Goal: Task Accomplishment & Management: Manage account settings

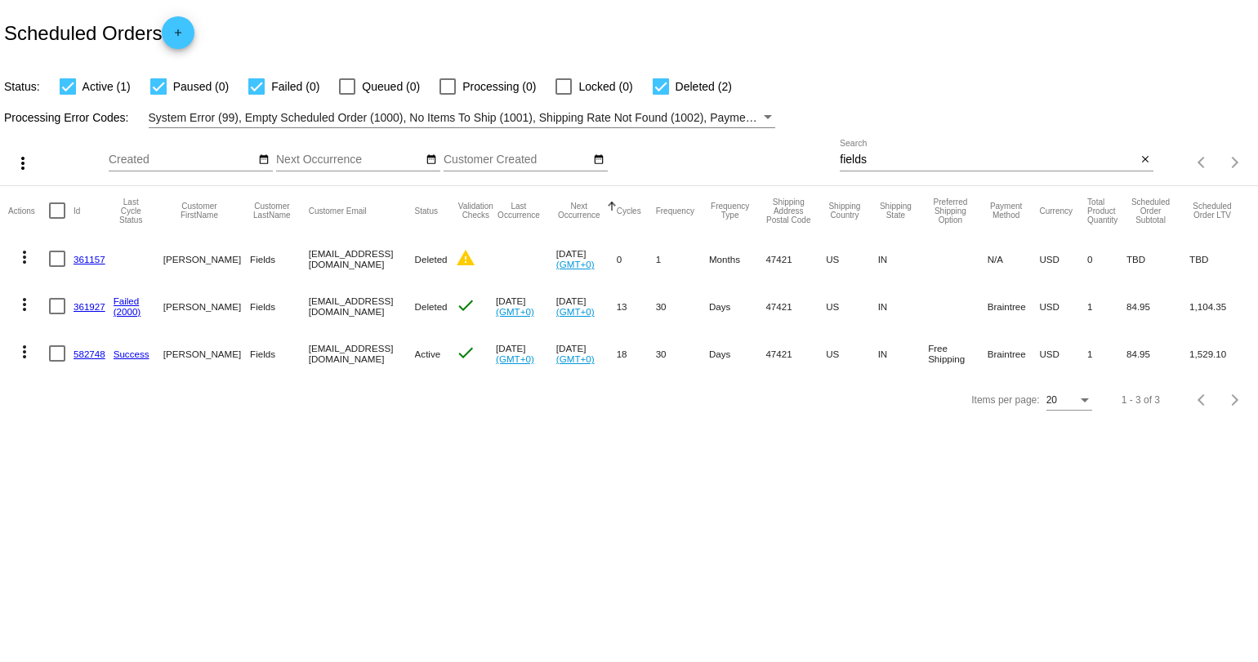
click at [875, 157] on input "fields" at bounding box center [987, 160] width 296 height 13
paste input "457873"
type input "457873"
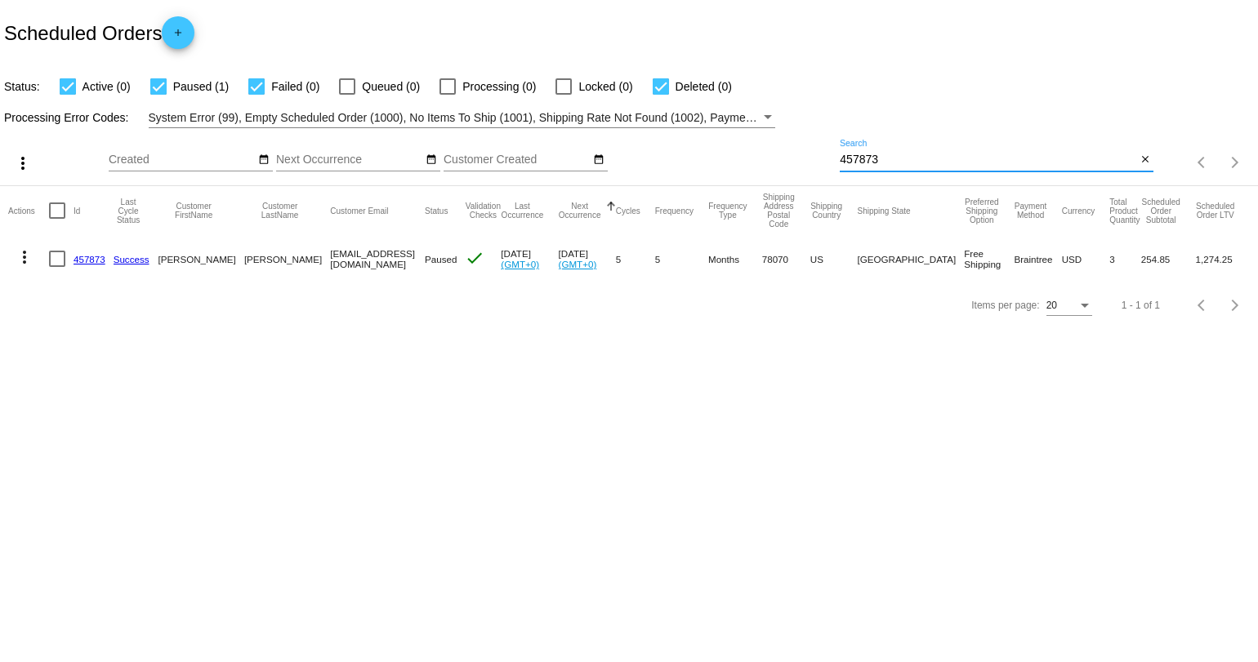
click at [87, 260] on link "457873" at bounding box center [89, 259] width 32 height 11
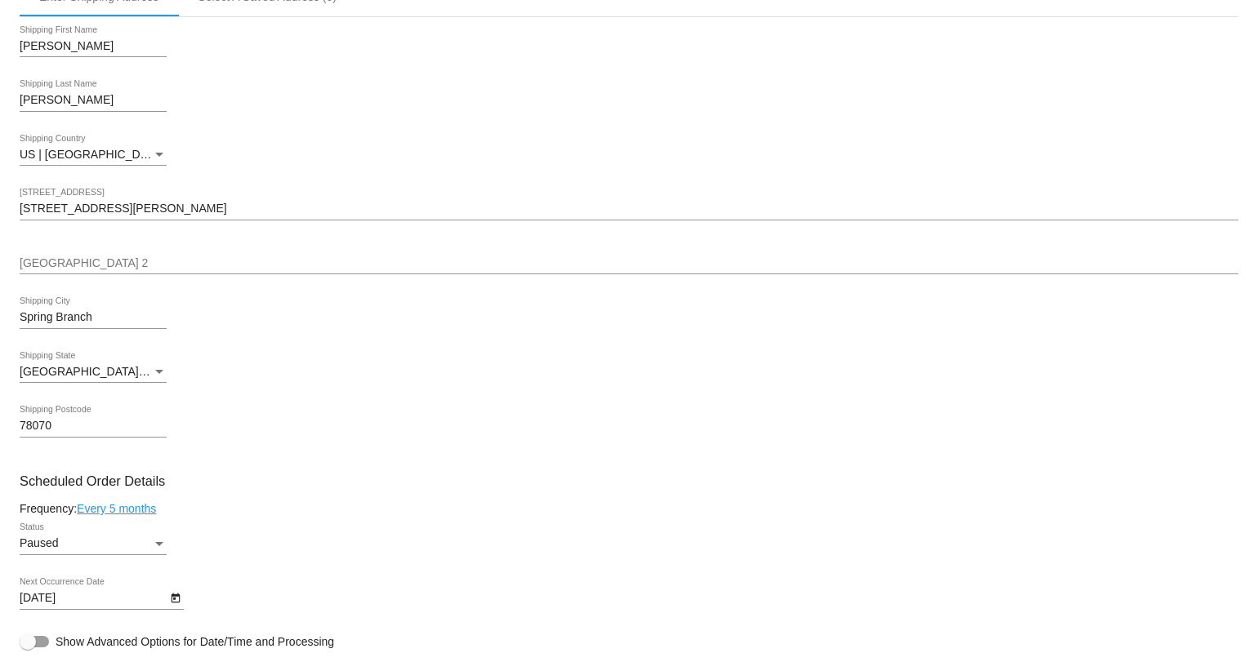
scroll to position [523, 0]
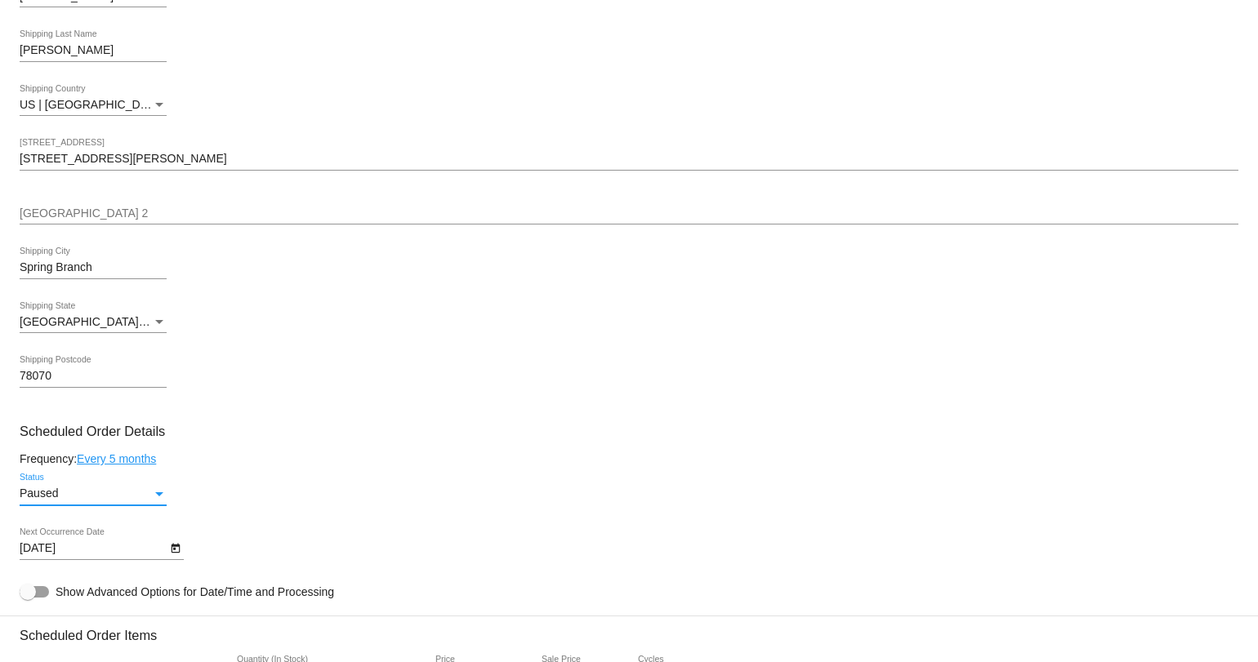
click at [158, 491] on div "Status" at bounding box center [159, 493] width 15 height 13
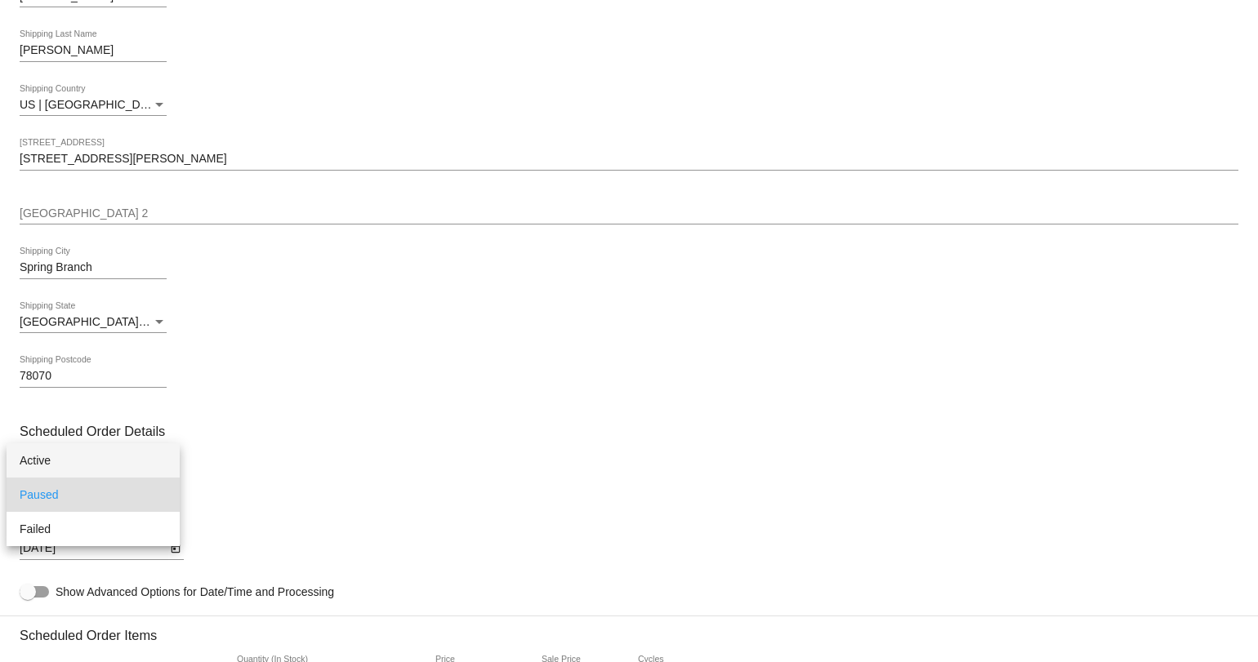
click at [124, 457] on span "Active" at bounding box center [93, 460] width 147 height 34
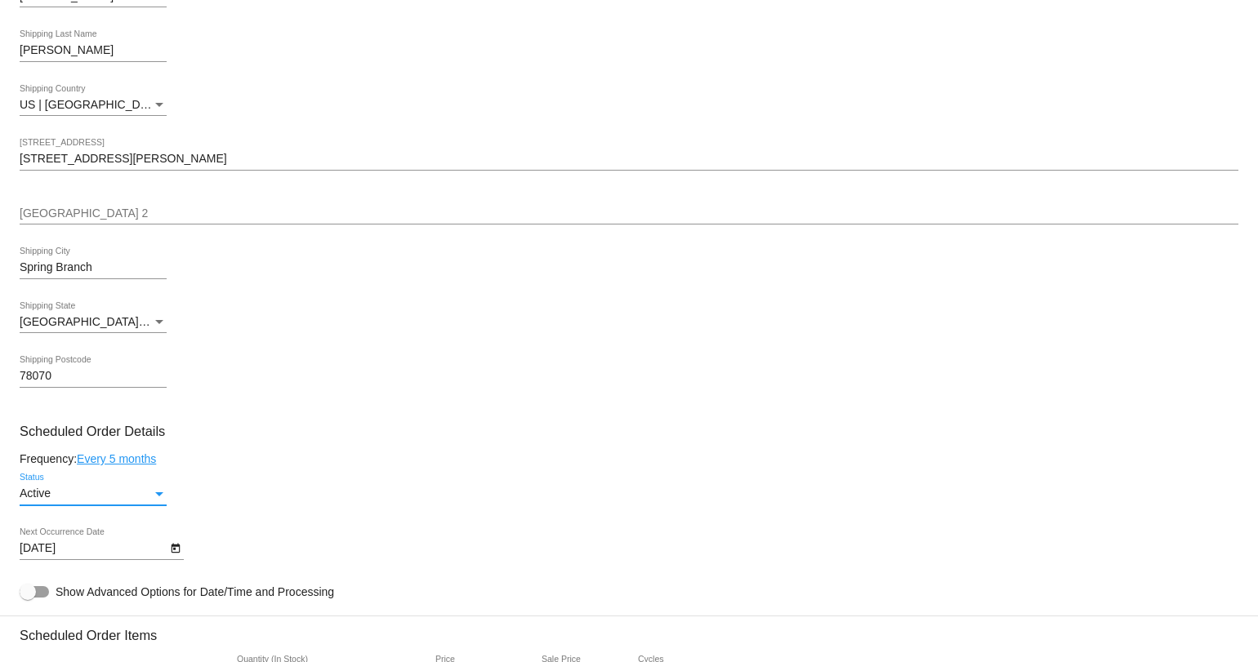
scroll to position [594, 0]
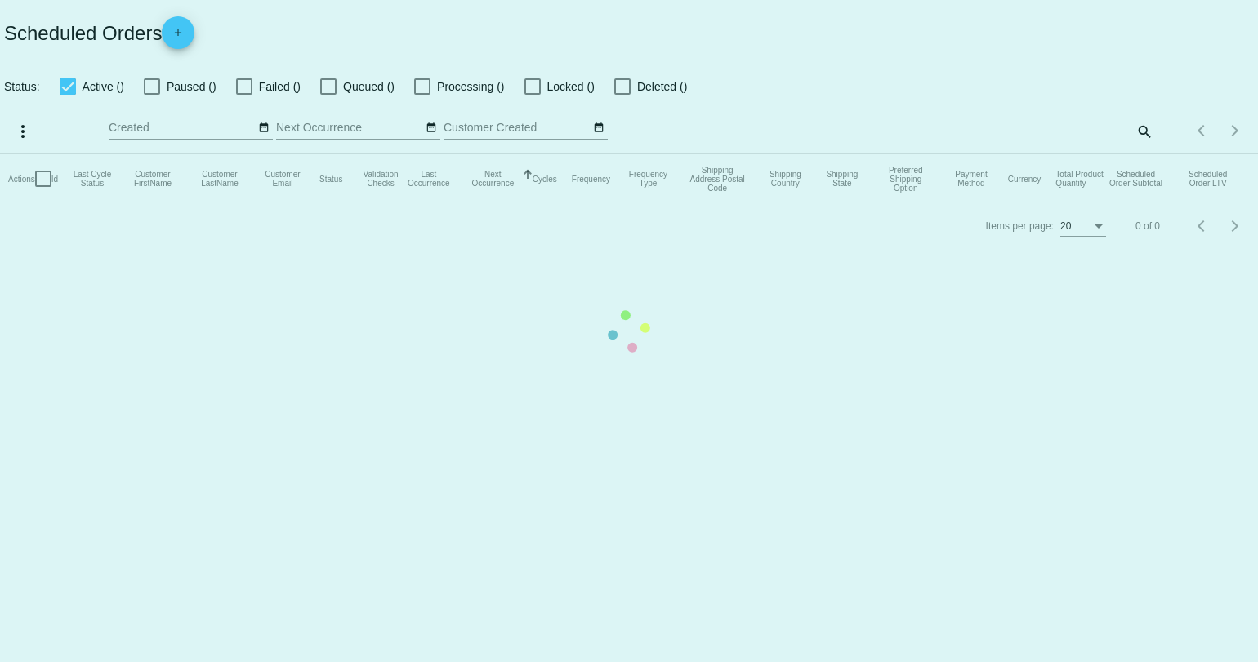
checkbox input "true"
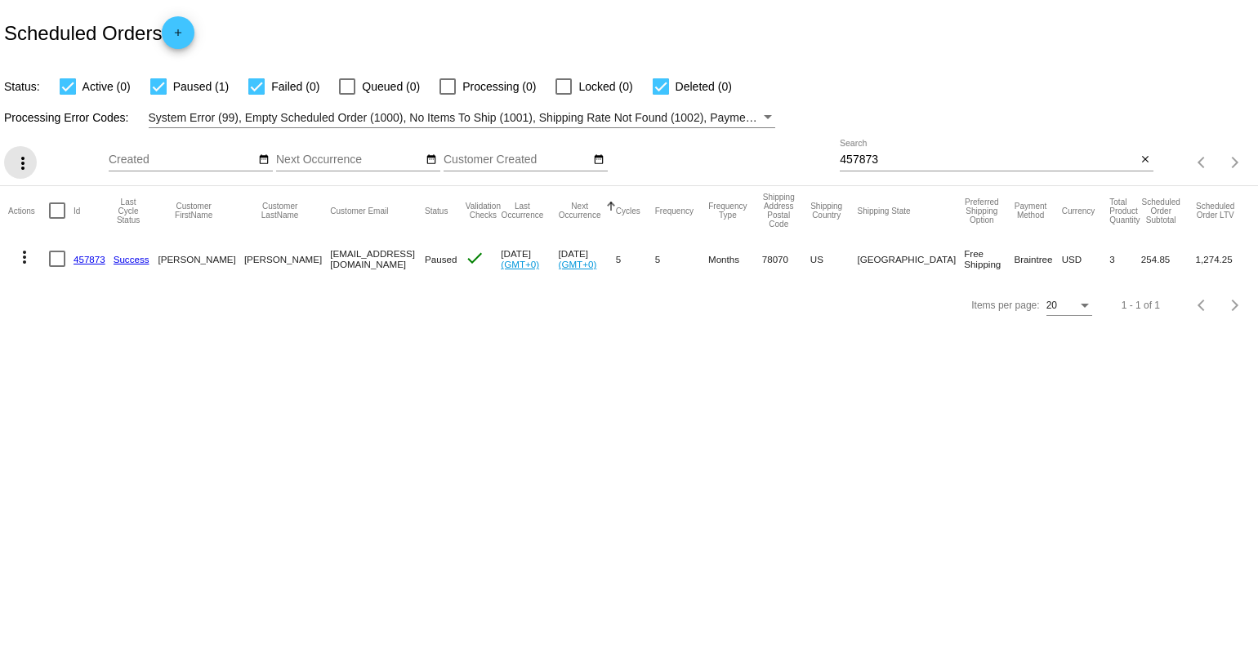
click at [24, 167] on mat-icon "more_vert" at bounding box center [23, 164] width 20 height 20
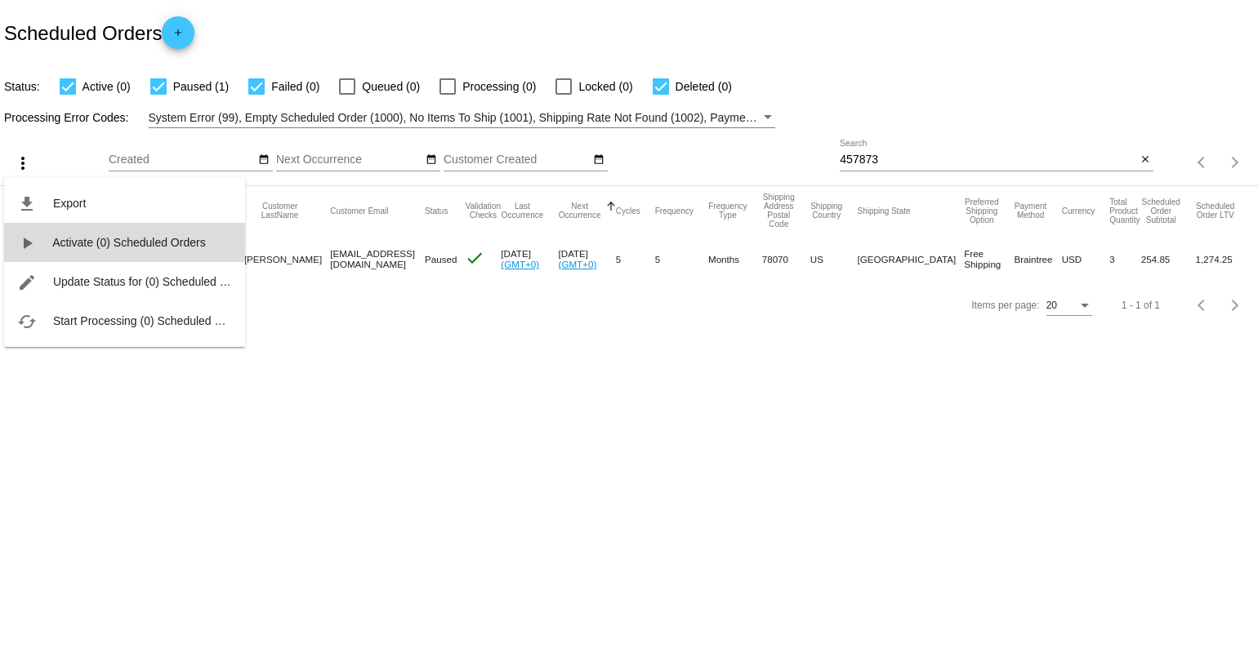
click at [114, 243] on span "Activate (0) Scheduled Orders" at bounding box center [129, 242] width 154 height 13
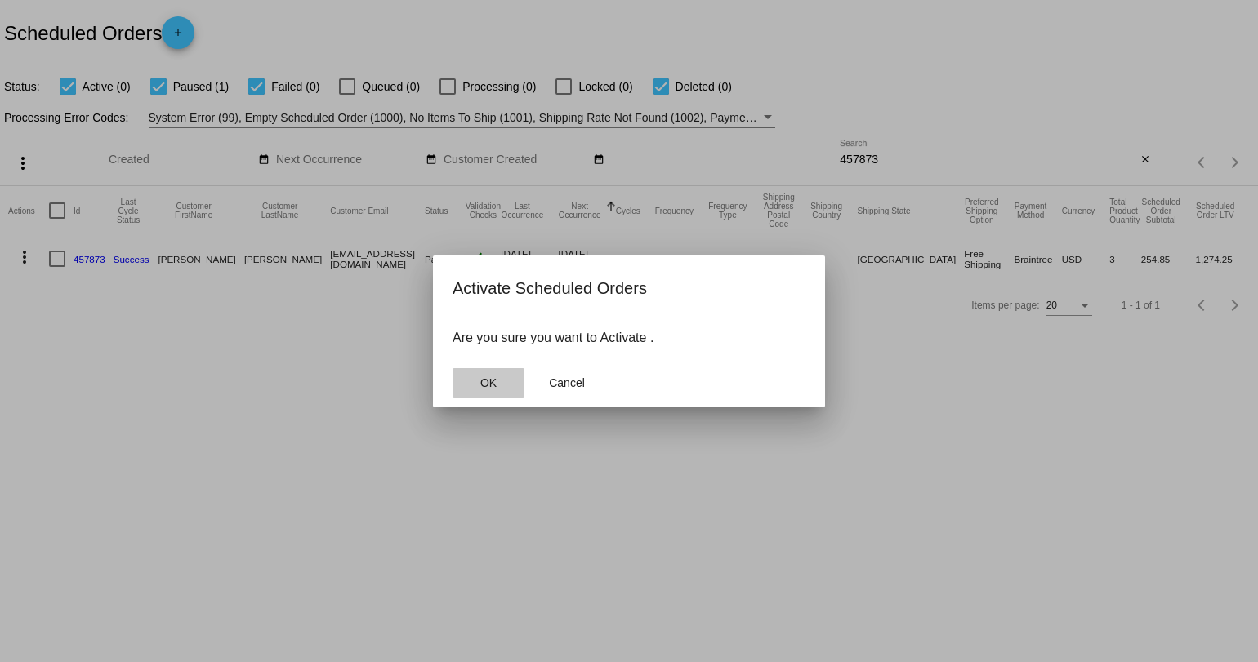
click at [501, 377] on button "OK" at bounding box center [488, 382] width 72 height 29
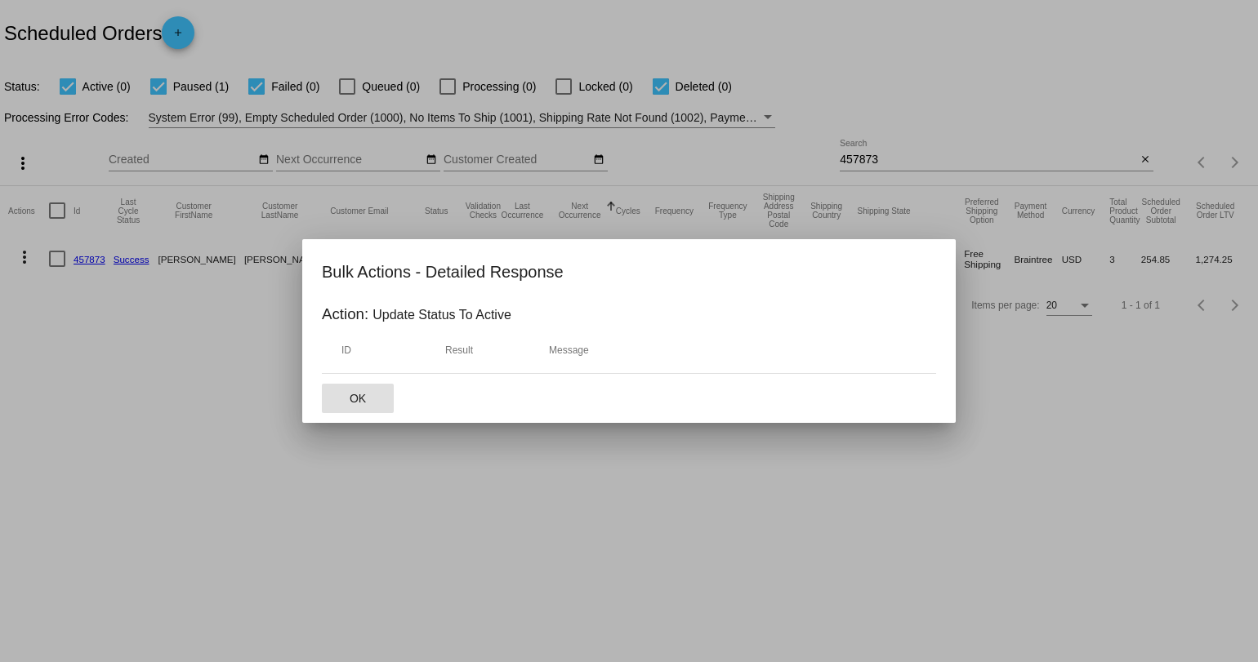
click at [374, 397] on button "OK" at bounding box center [358, 398] width 72 height 29
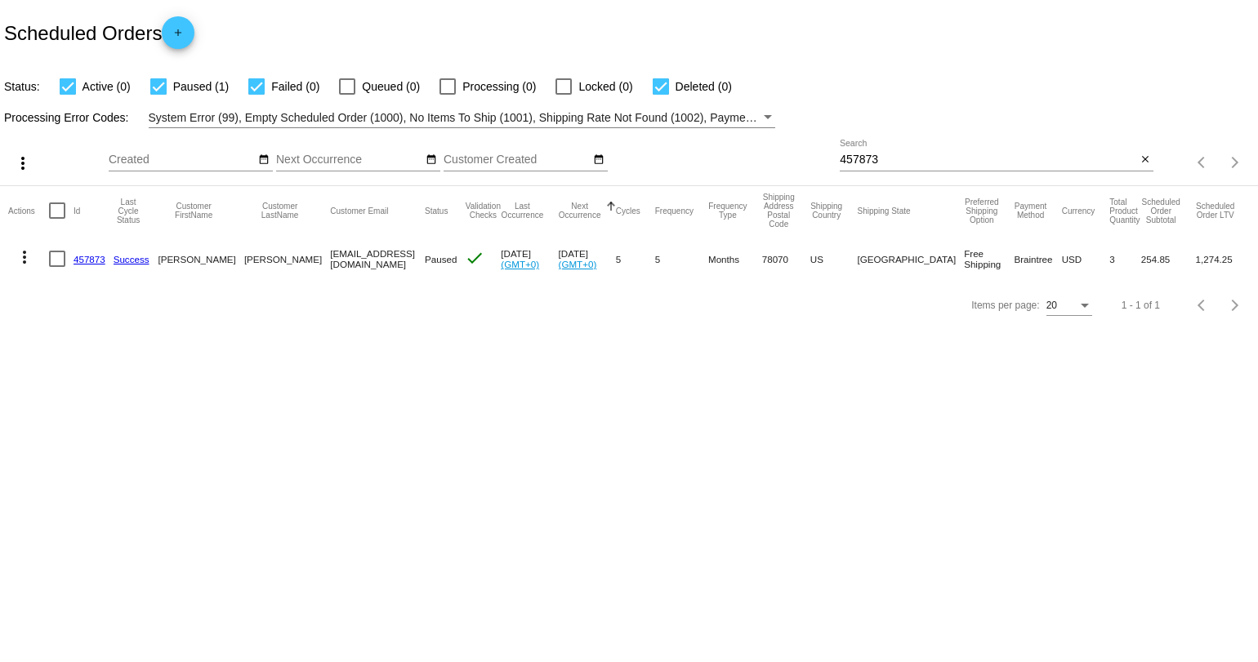
click at [15, 255] on mat-icon "more_vert" at bounding box center [25, 257] width 20 height 20
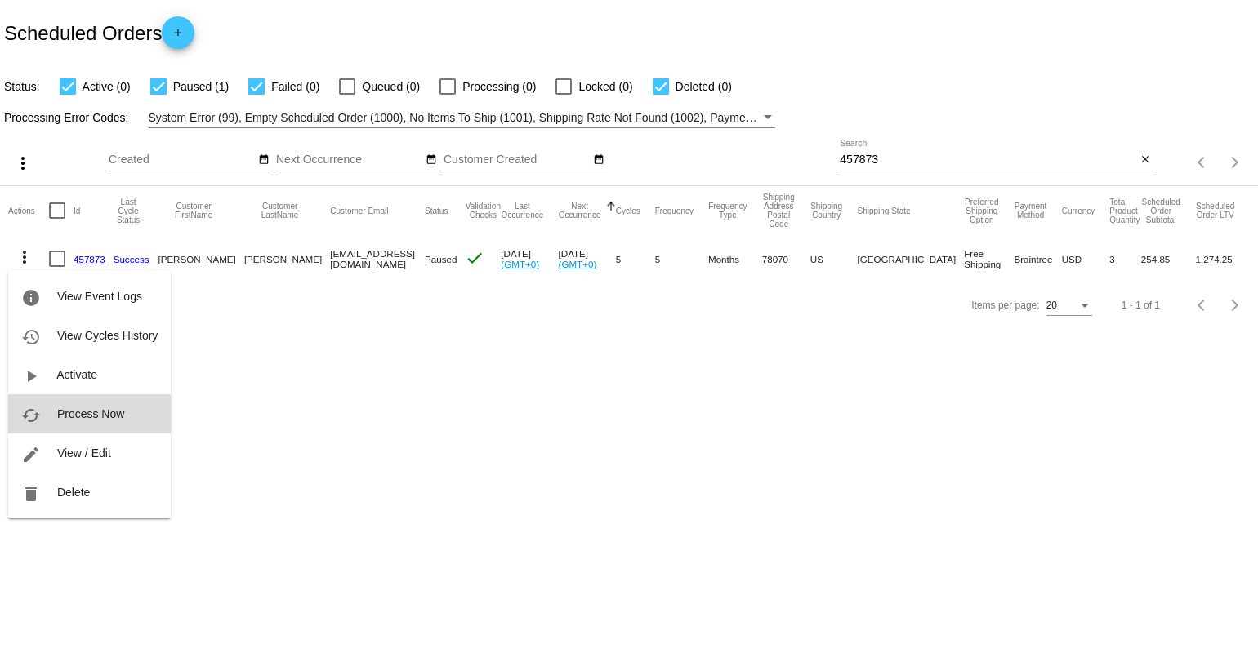
click at [71, 418] on span "Process Now" at bounding box center [90, 413] width 67 height 13
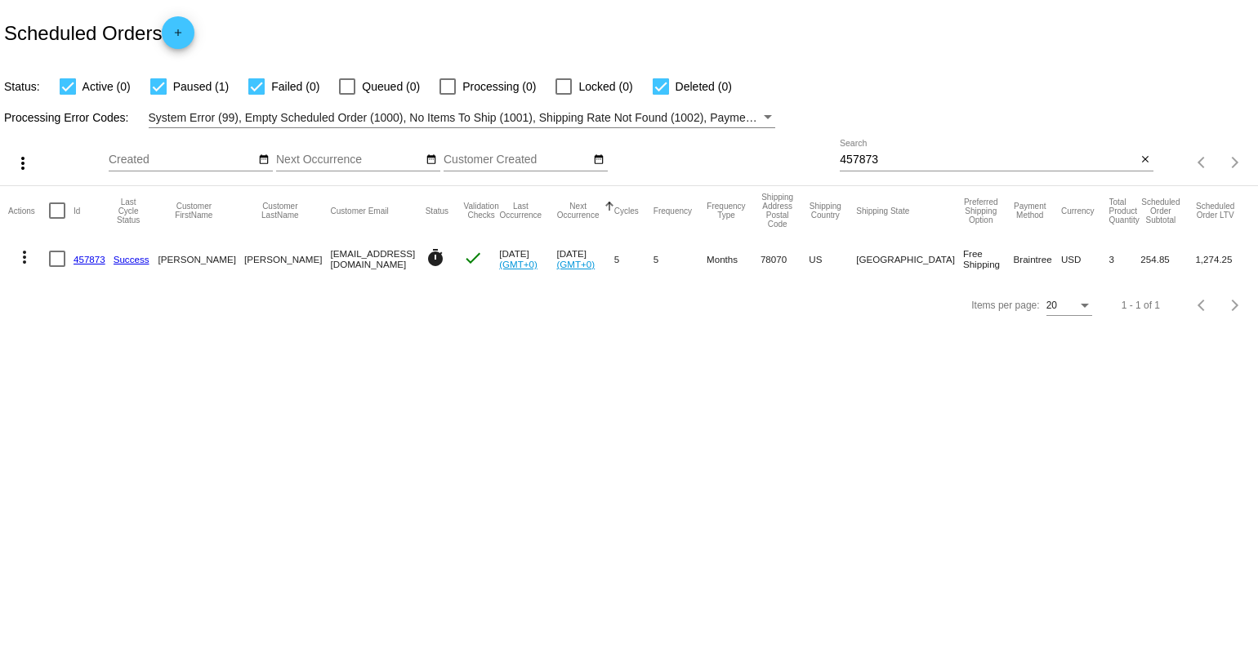
click at [915, 146] on div "457873 Search" at bounding box center [987, 156] width 296 height 32
click at [915, 147] on div "457873 Search" at bounding box center [987, 156] width 296 height 32
click at [899, 163] on input "457873" at bounding box center [987, 160] width 296 height 13
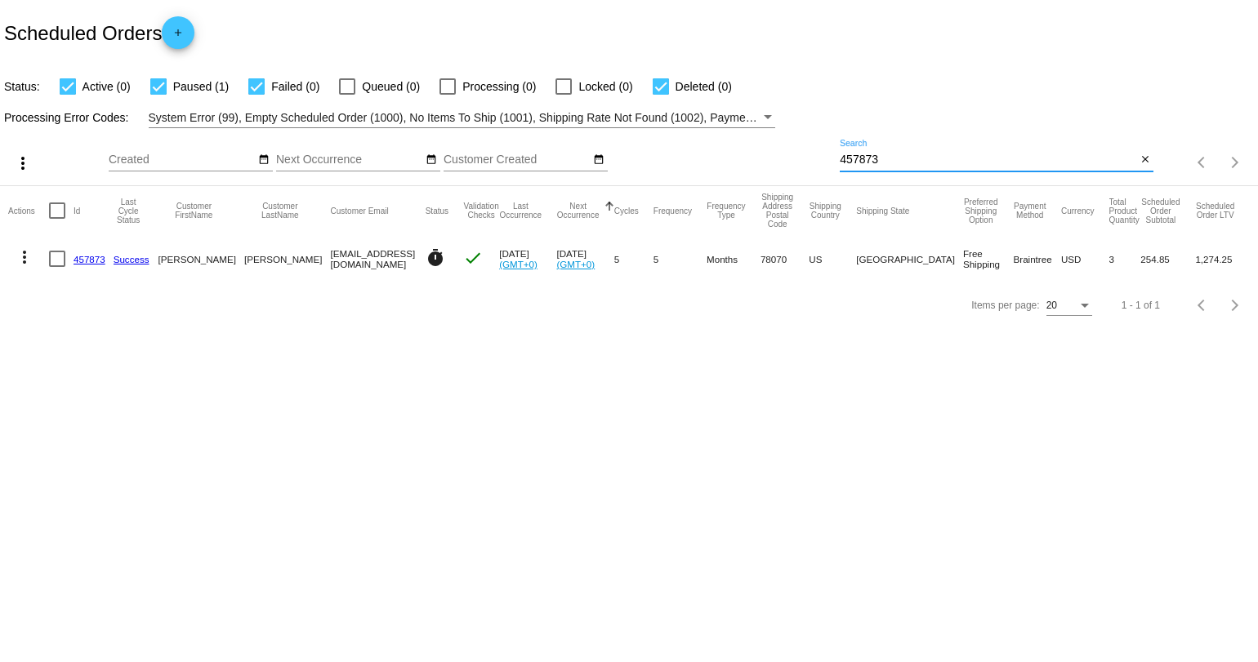
paste input "Trexler"
type input "Trexler"
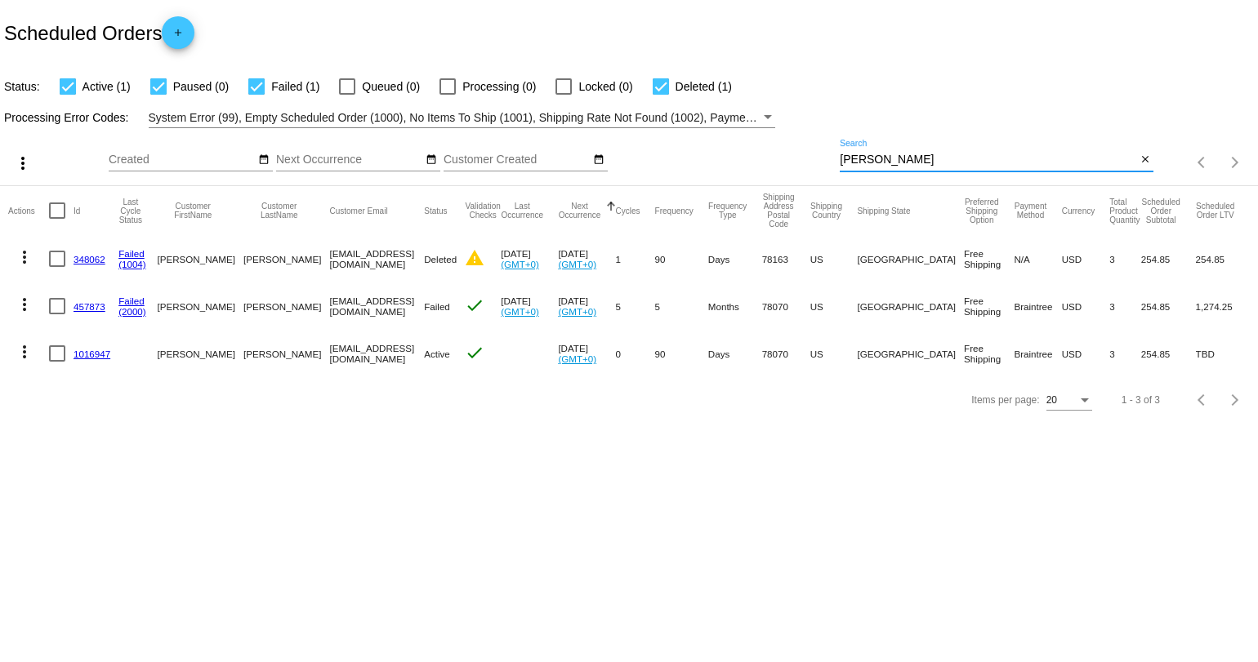
click at [84, 354] on link "1016947" at bounding box center [91, 354] width 37 height 11
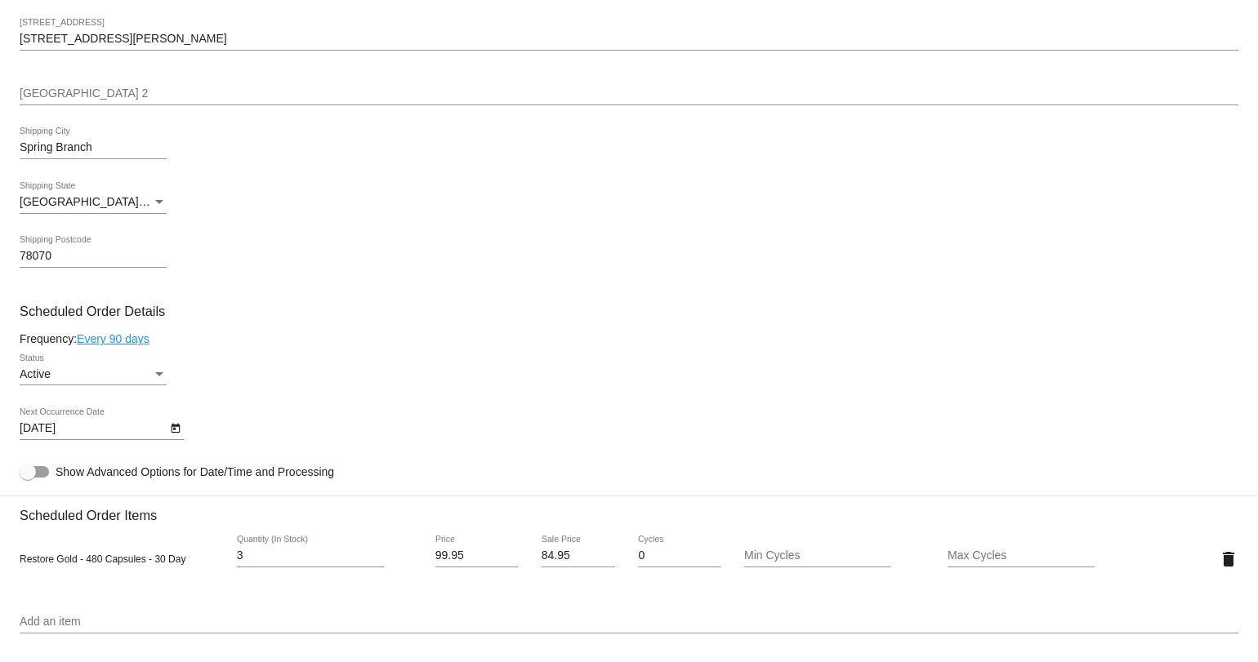
scroll to position [501, 0]
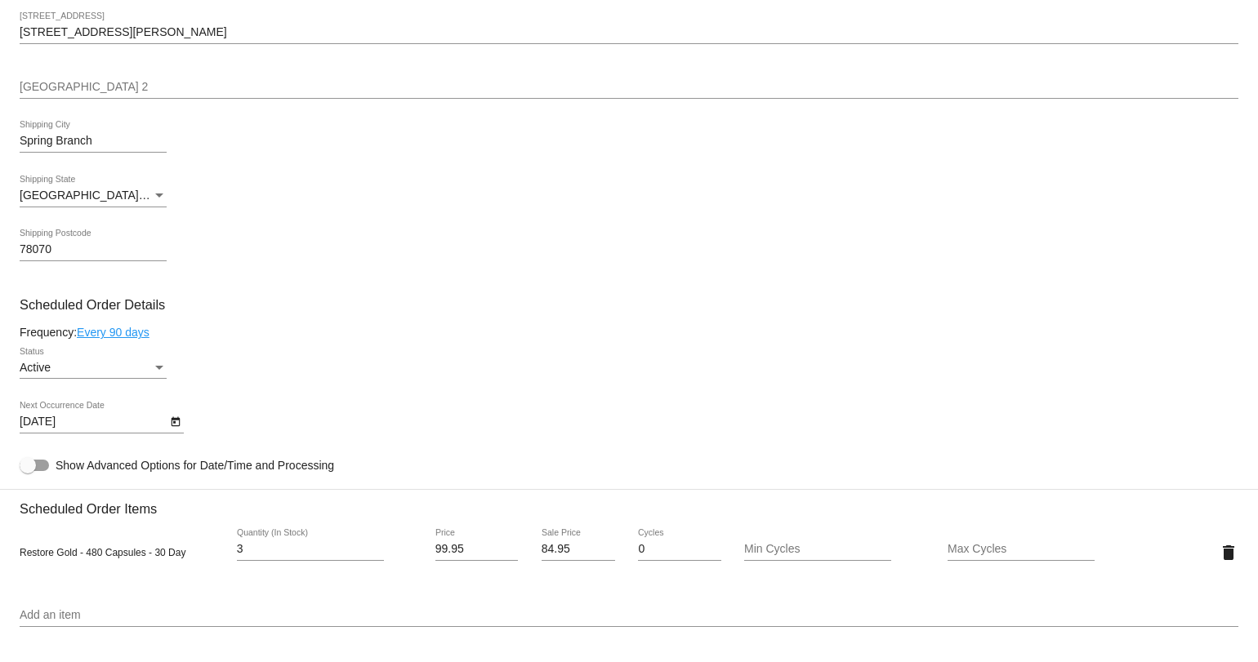
click at [101, 364] on div "Active" at bounding box center [86, 368] width 132 height 13
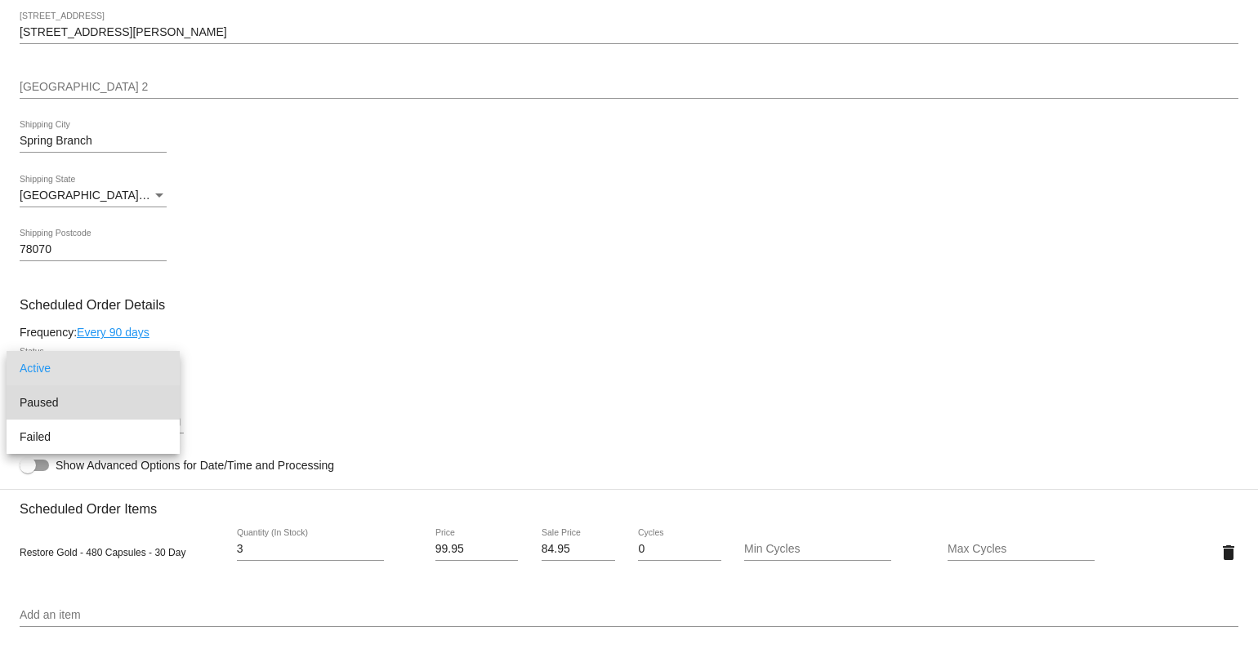
click at [102, 400] on span "Paused" at bounding box center [93, 402] width 147 height 34
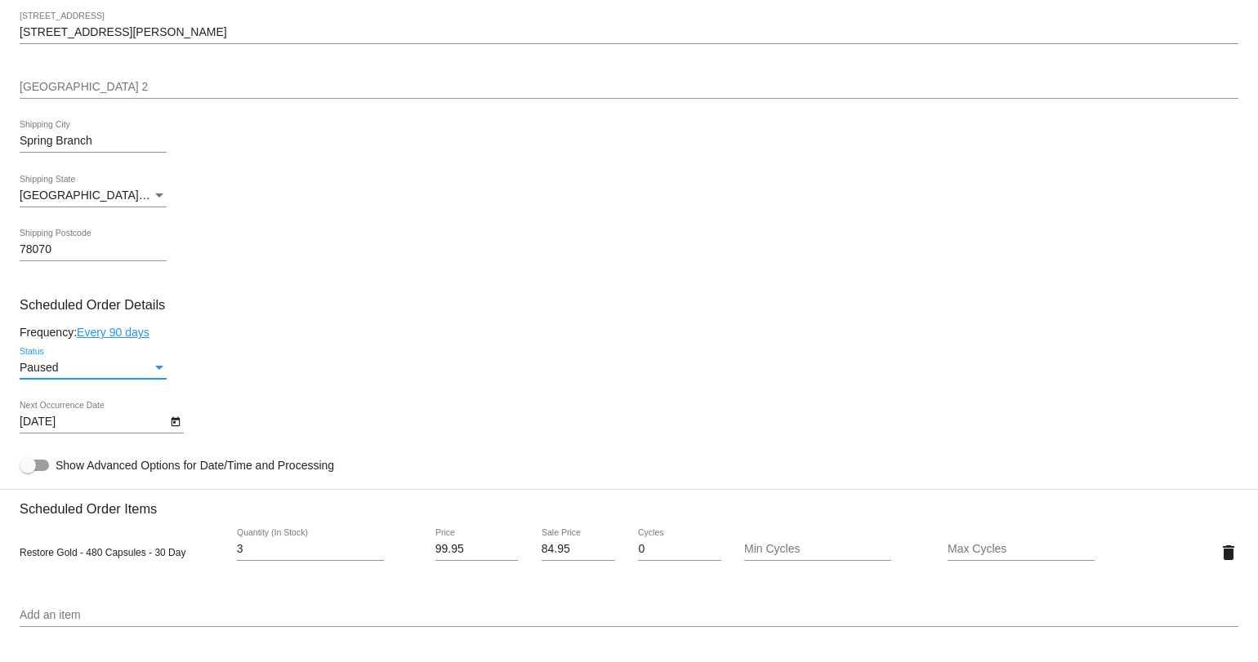
scroll to position [1170, 0]
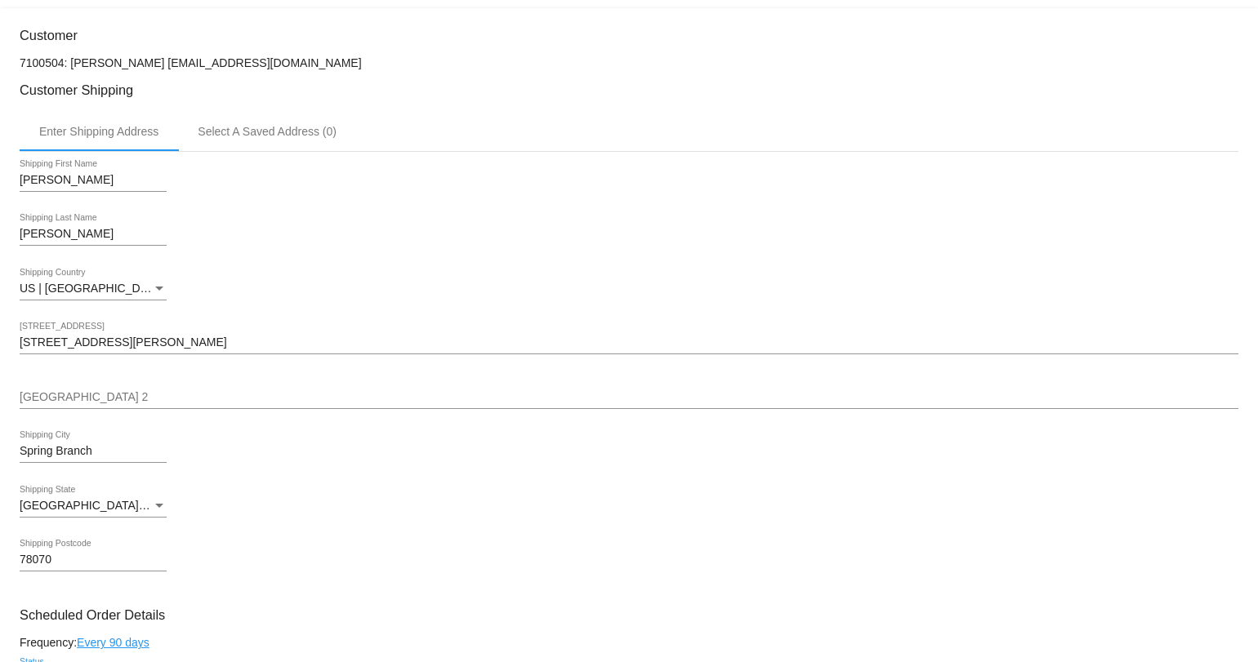
scroll to position [0, 0]
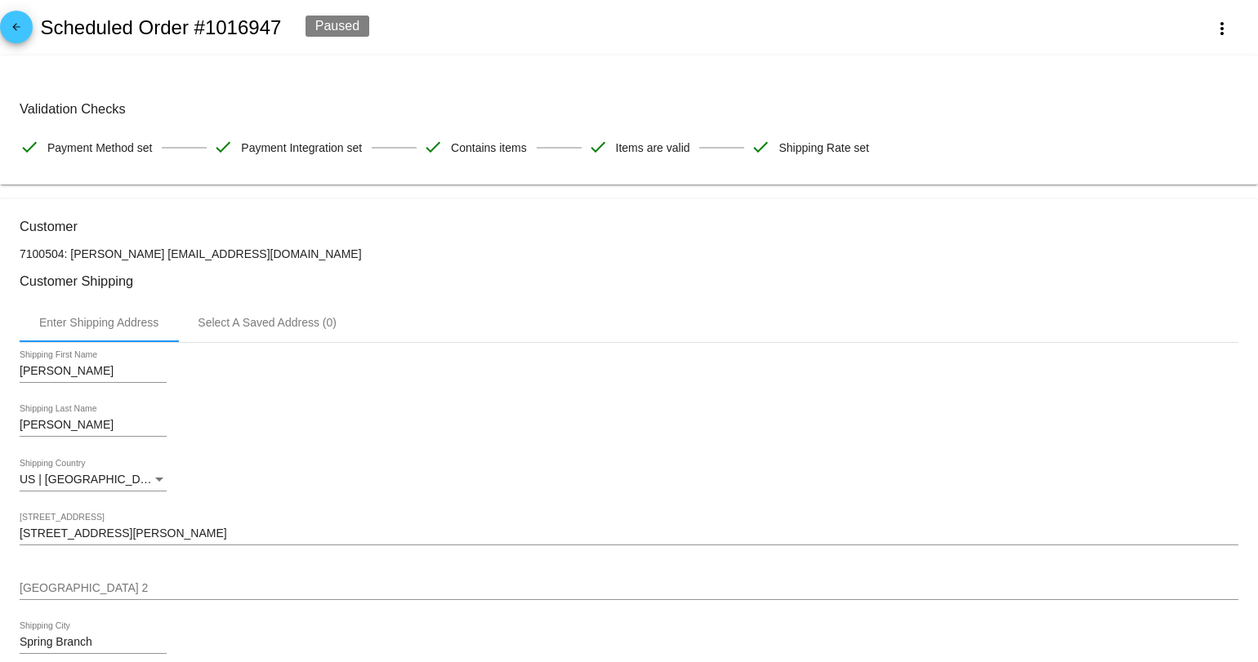
click at [18, 24] on mat-icon "arrow_back" at bounding box center [17, 31] width 20 height 20
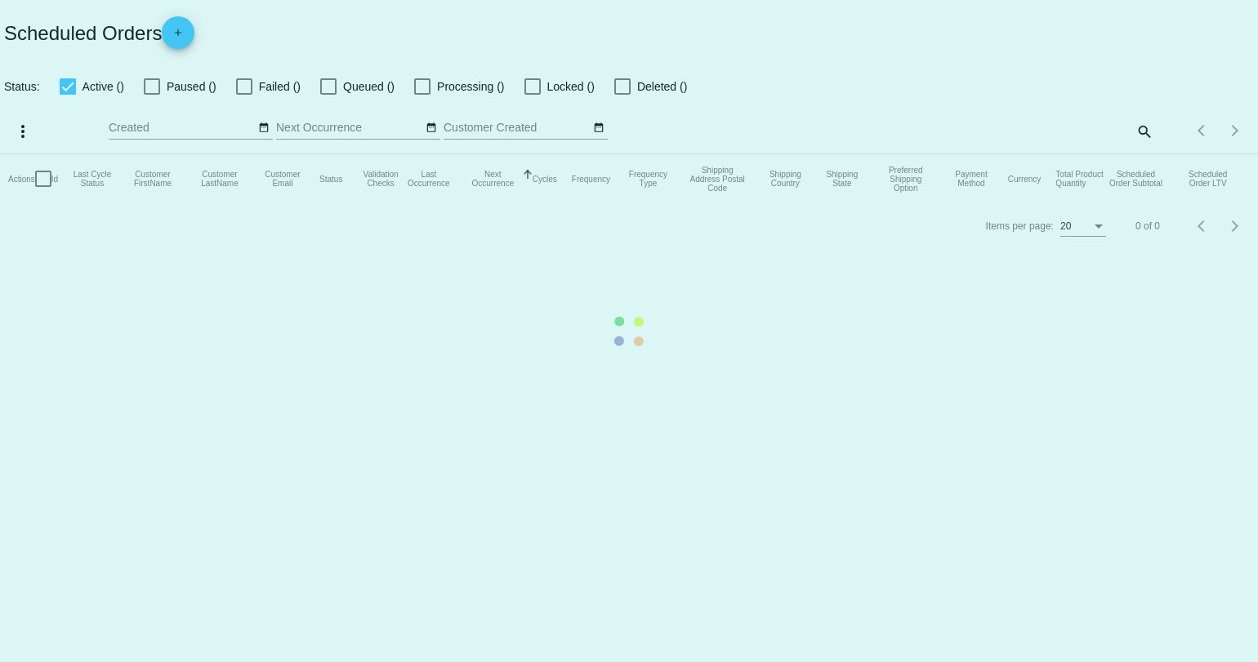
checkbox input "true"
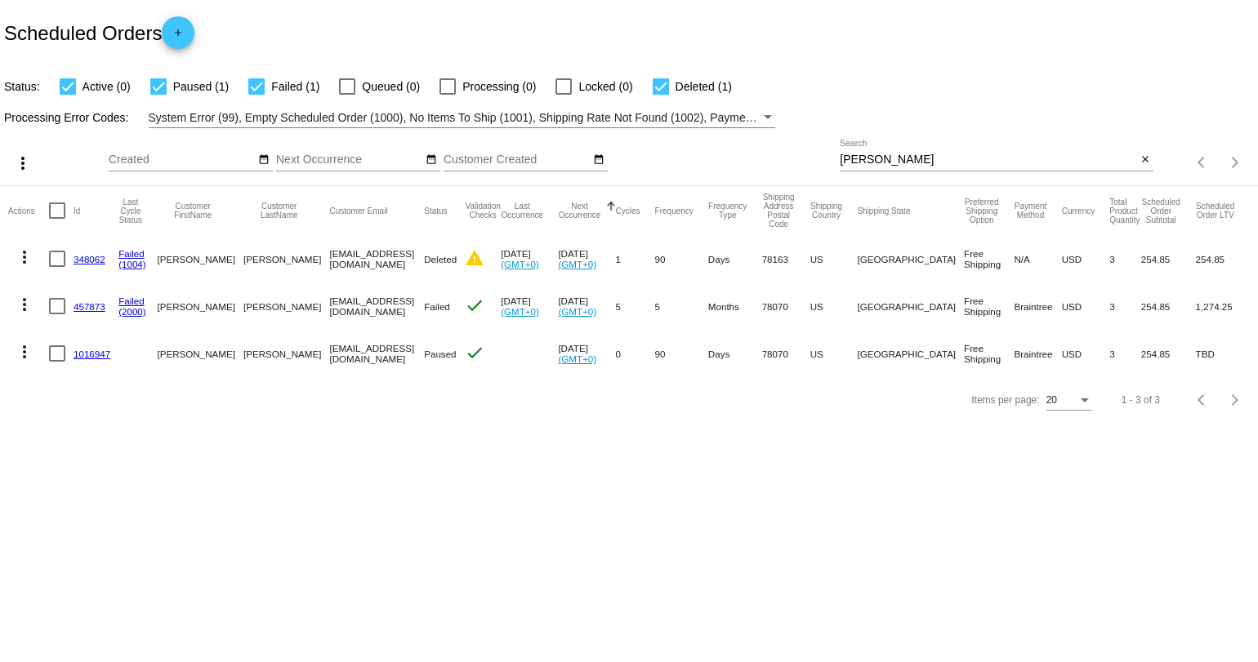
click at [865, 161] on input "Trexler" at bounding box center [987, 160] width 296 height 13
paste input "[EMAIL_ADDRESS][DOMAIN_NAME]"
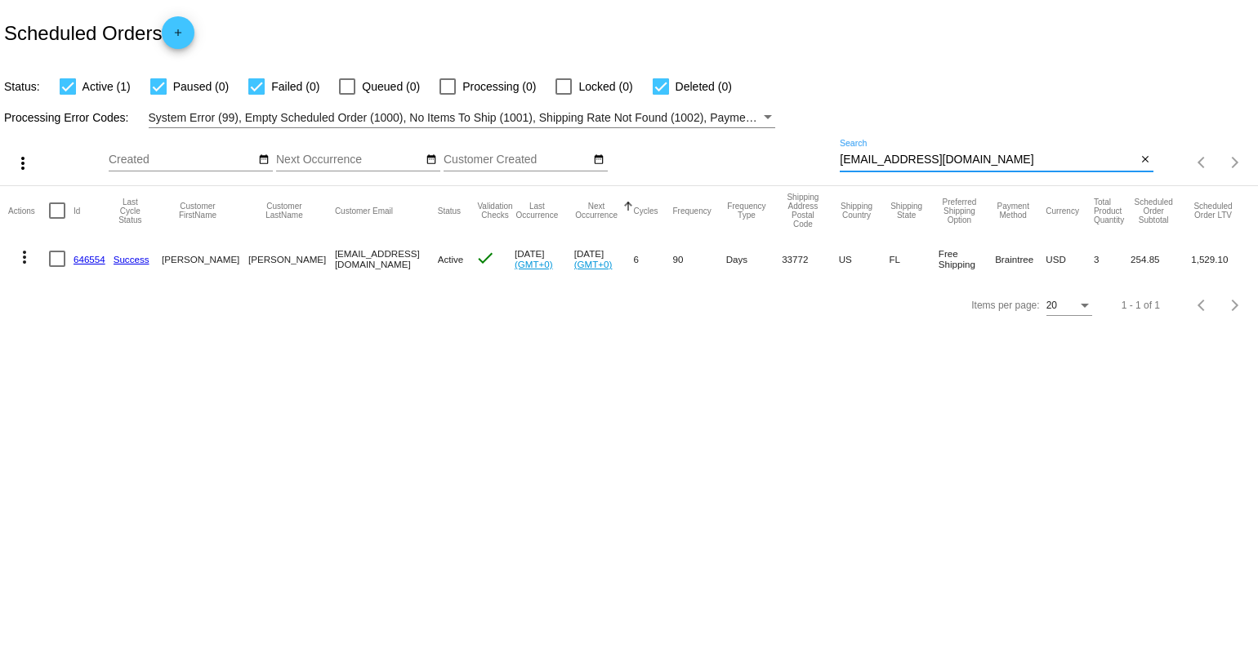
type input "[EMAIL_ADDRESS][DOMAIN_NAME]"
click at [55, 260] on div at bounding box center [57, 259] width 16 height 16
click at [56, 267] on input "checkbox" at bounding box center [56, 267] width 1 height 1
checkbox input "true"
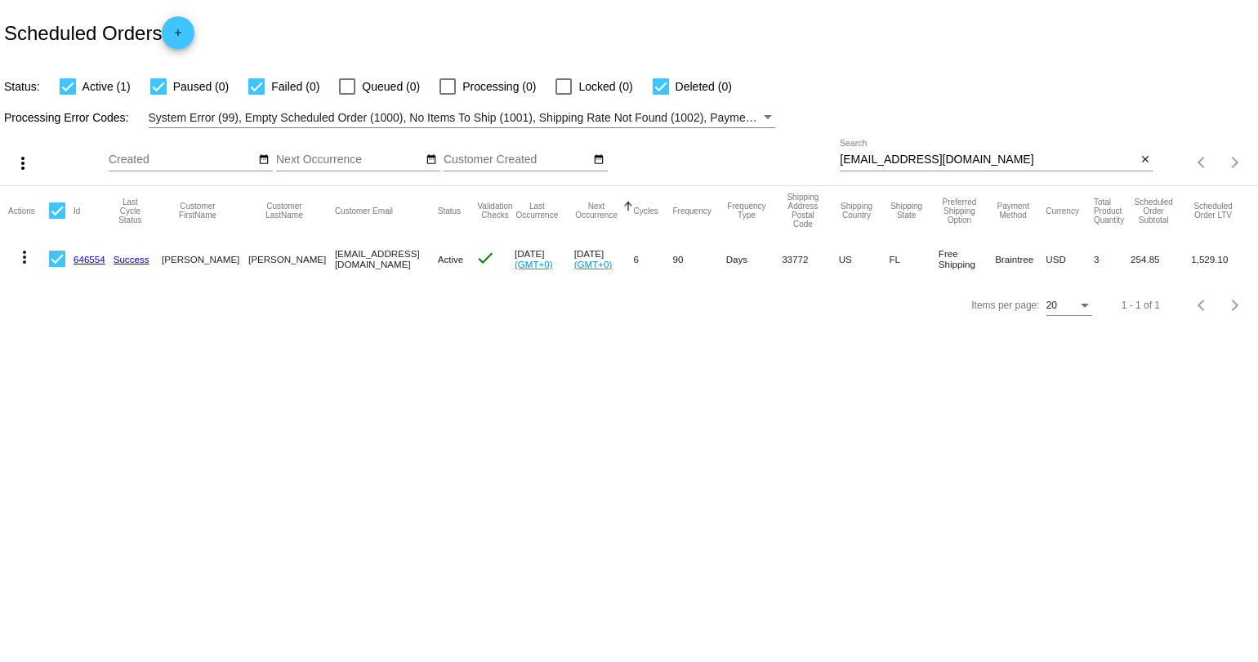
click at [26, 260] on mat-icon "more_vert" at bounding box center [25, 257] width 20 height 20
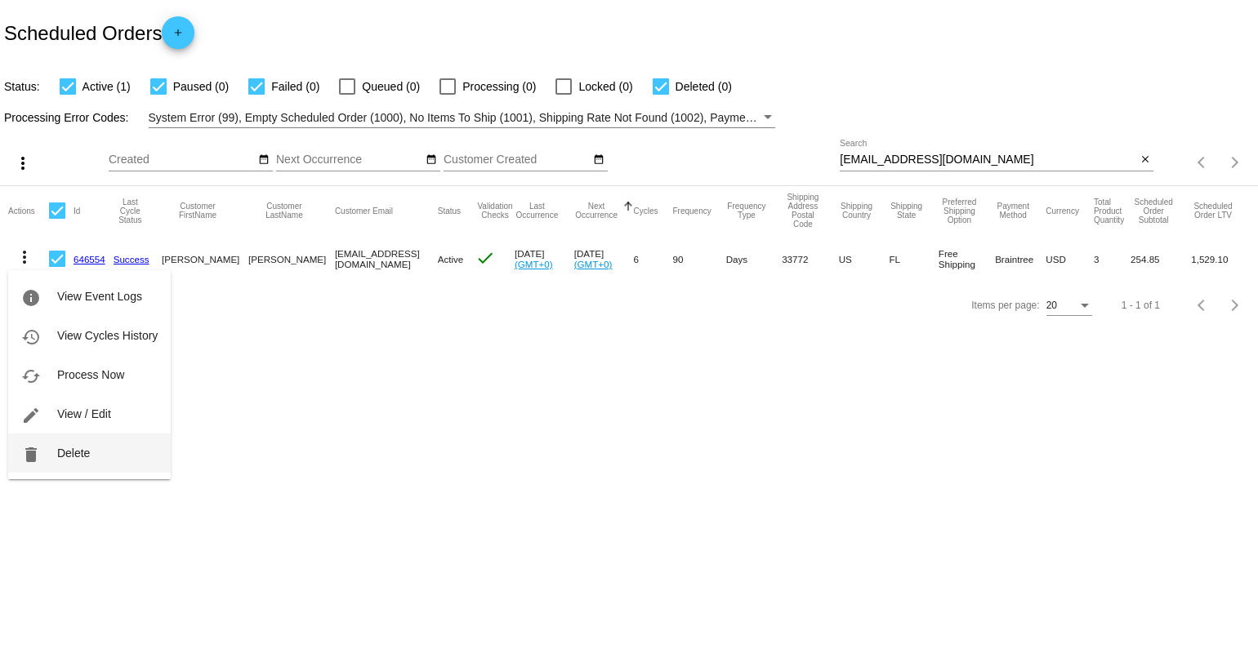
click at [82, 462] on button "delete Delete" at bounding box center [89, 453] width 162 height 39
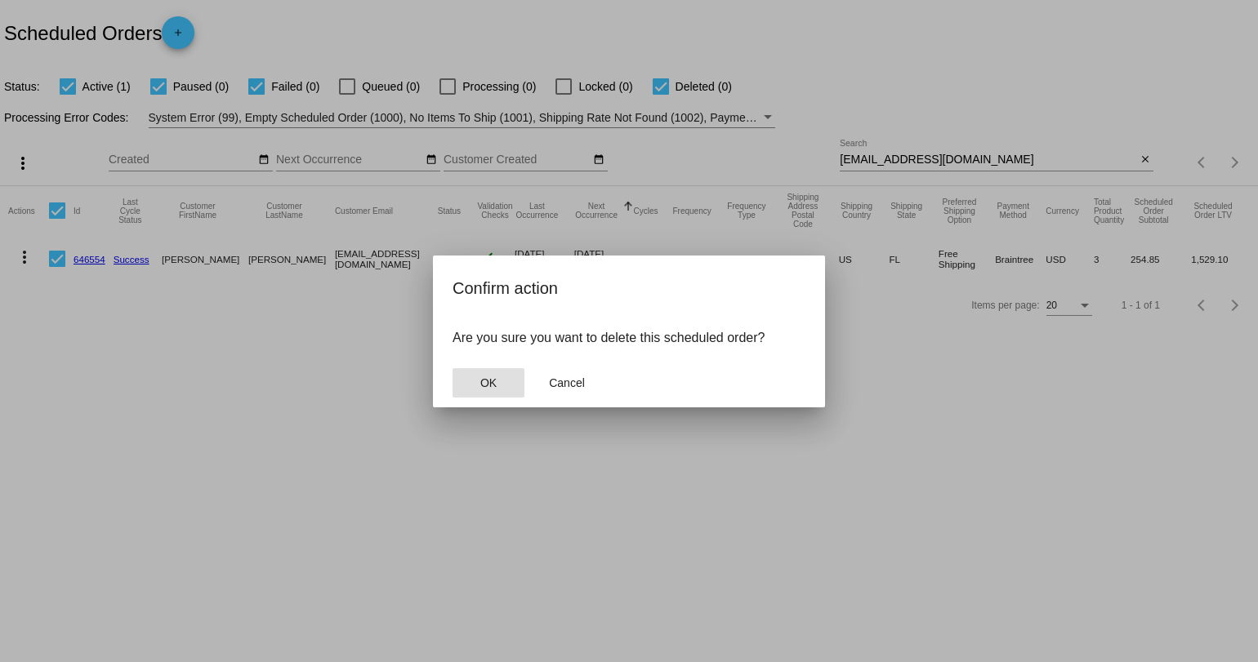
click at [486, 397] on button "OK" at bounding box center [488, 382] width 72 height 29
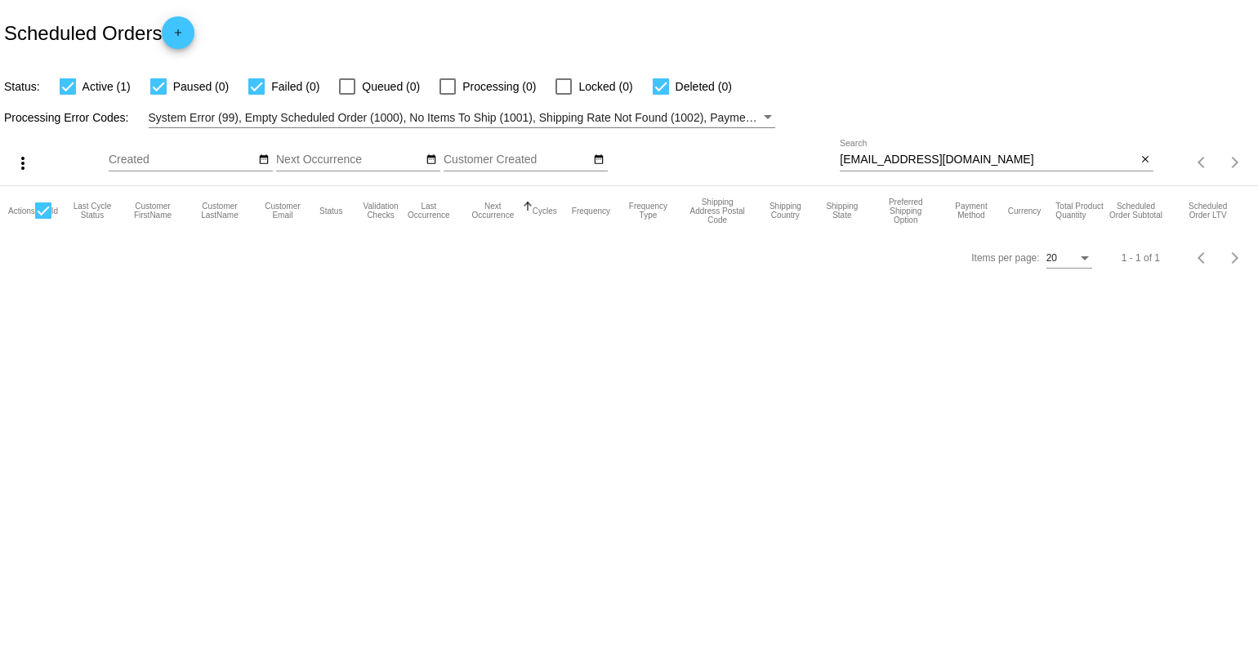
click at [320, 309] on body "Scheduled Orders add Status: Active (1) Paused (0) Failed (0) Queued (0) Proces…" at bounding box center [629, 331] width 1258 height 662
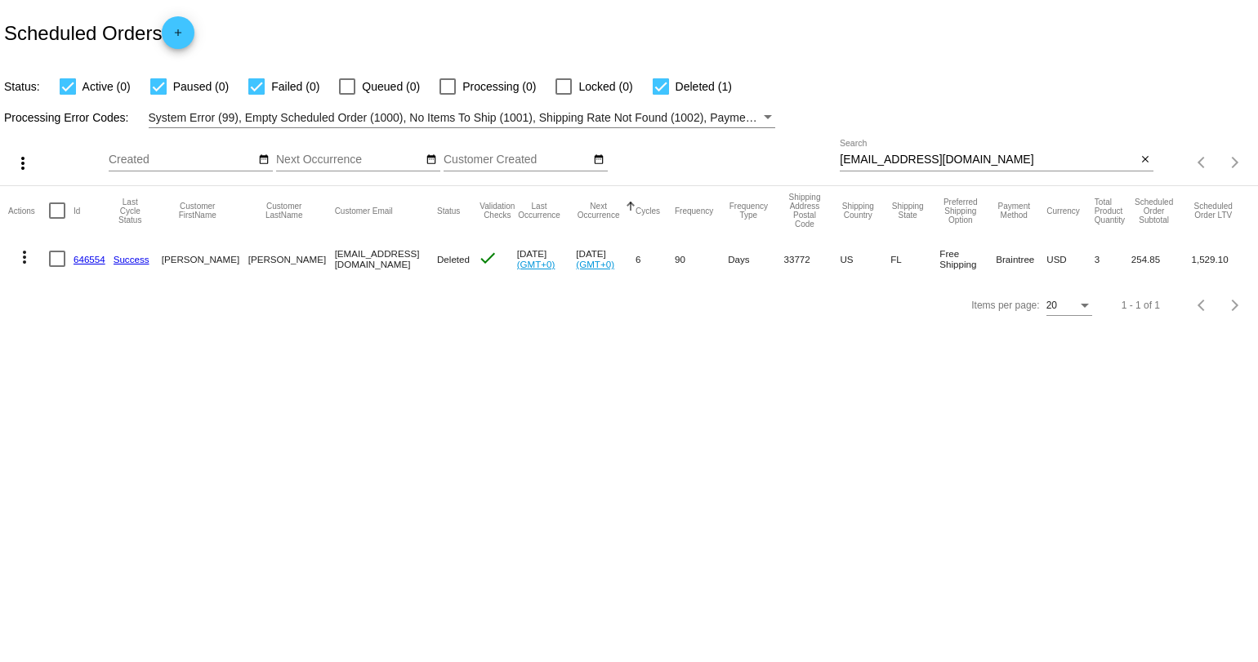
click at [893, 149] on div "[EMAIL_ADDRESS][DOMAIN_NAME] Search" at bounding box center [987, 156] width 296 height 32
click at [894, 154] on div "[EMAIL_ADDRESS][DOMAIN_NAME] Search" at bounding box center [987, 156] width 296 height 32
click at [895, 154] on input "[EMAIL_ADDRESS][DOMAIN_NAME]" at bounding box center [987, 160] width 296 height 13
click at [895, 155] on input "[EMAIL_ADDRESS][DOMAIN_NAME]" at bounding box center [987, 160] width 296 height 13
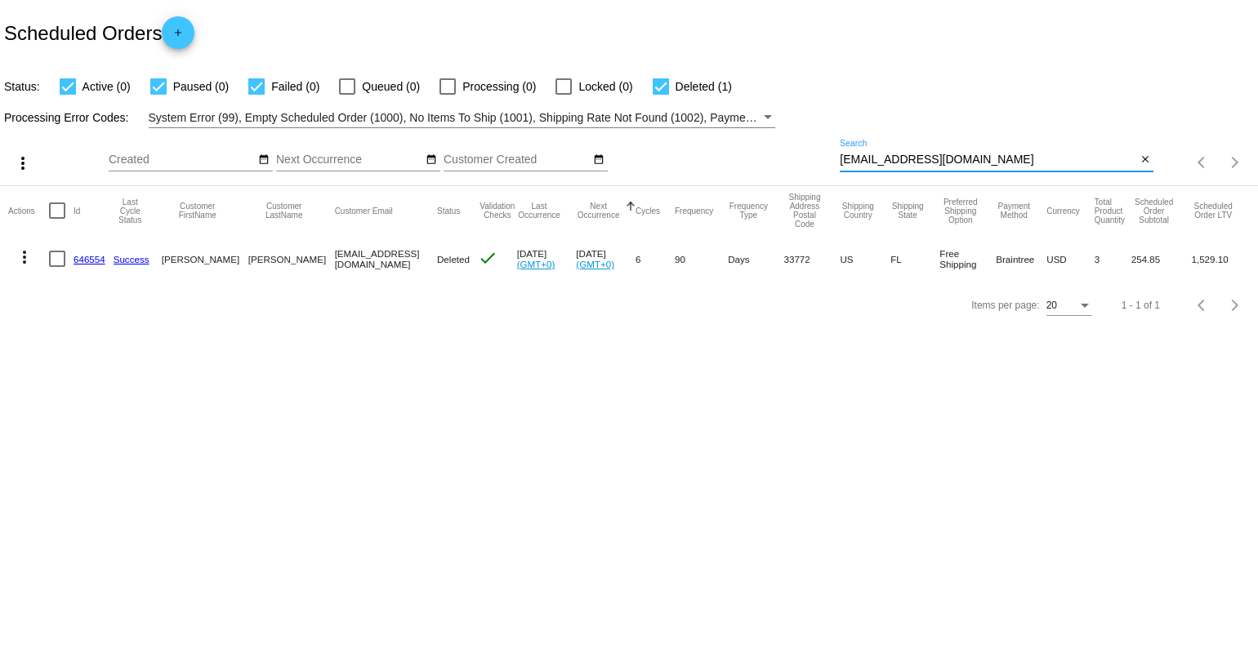
paste input "[EMAIL_ADDRESS]"
type input "[EMAIL_ADDRESS][DOMAIN_NAME]"
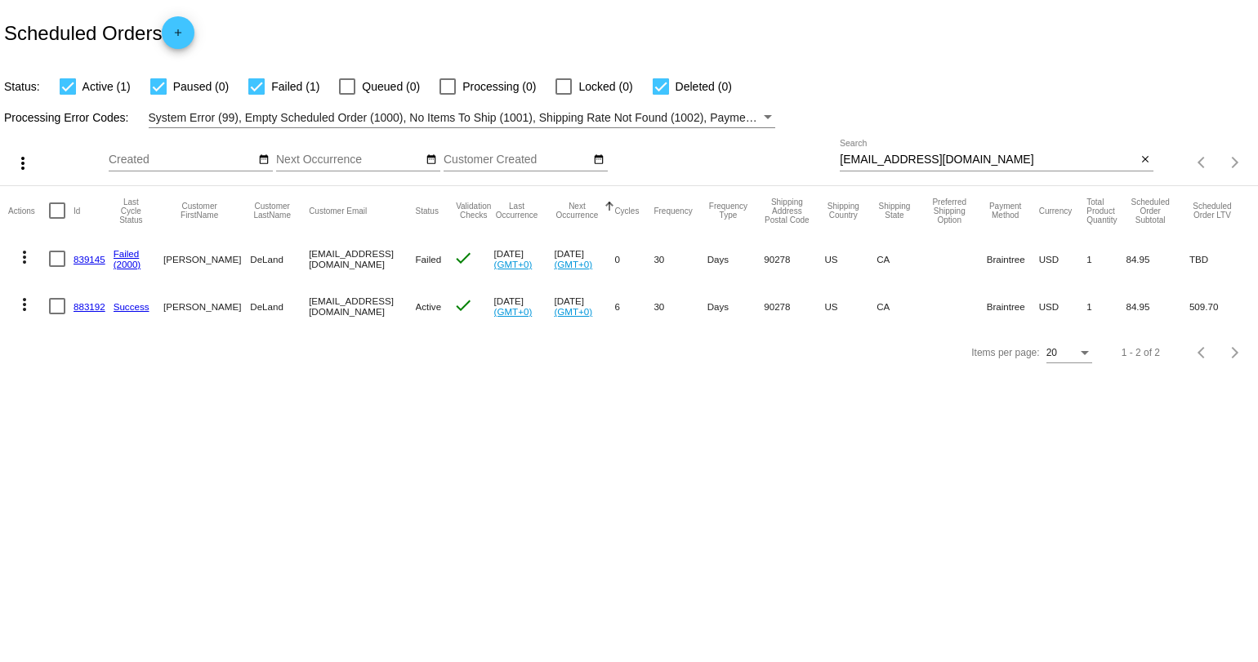
click at [97, 303] on link "883192" at bounding box center [89, 306] width 32 height 11
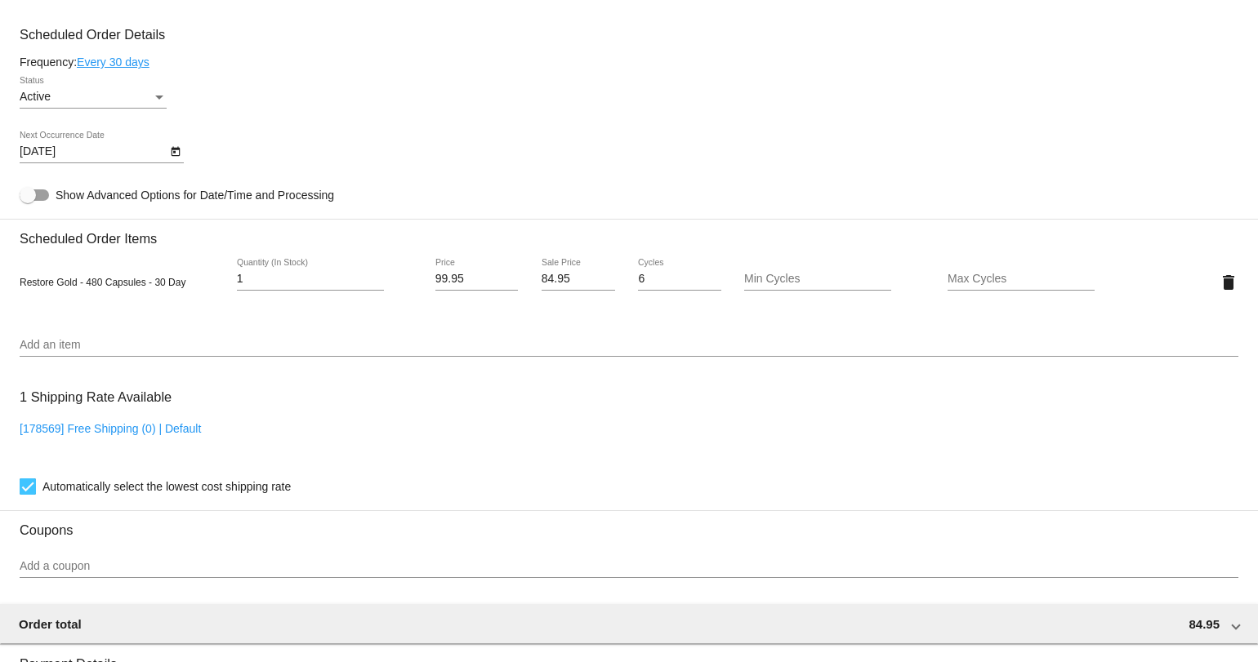
scroll to position [877, 0]
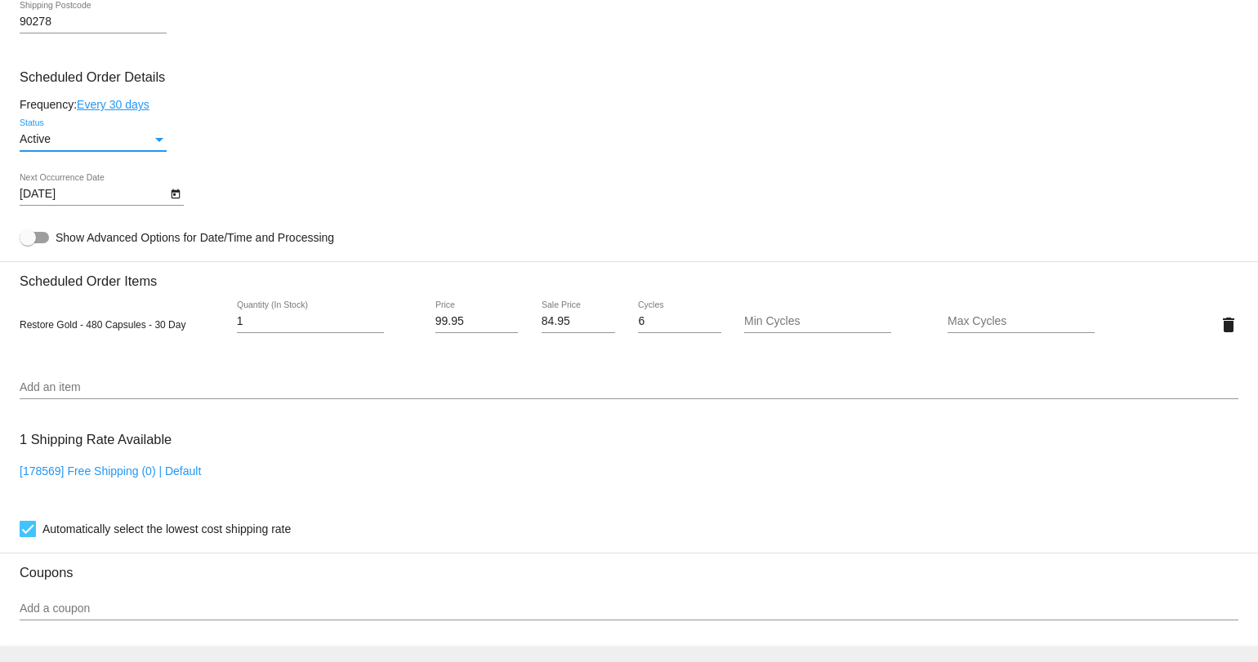
click at [145, 143] on div "Active" at bounding box center [86, 139] width 132 height 13
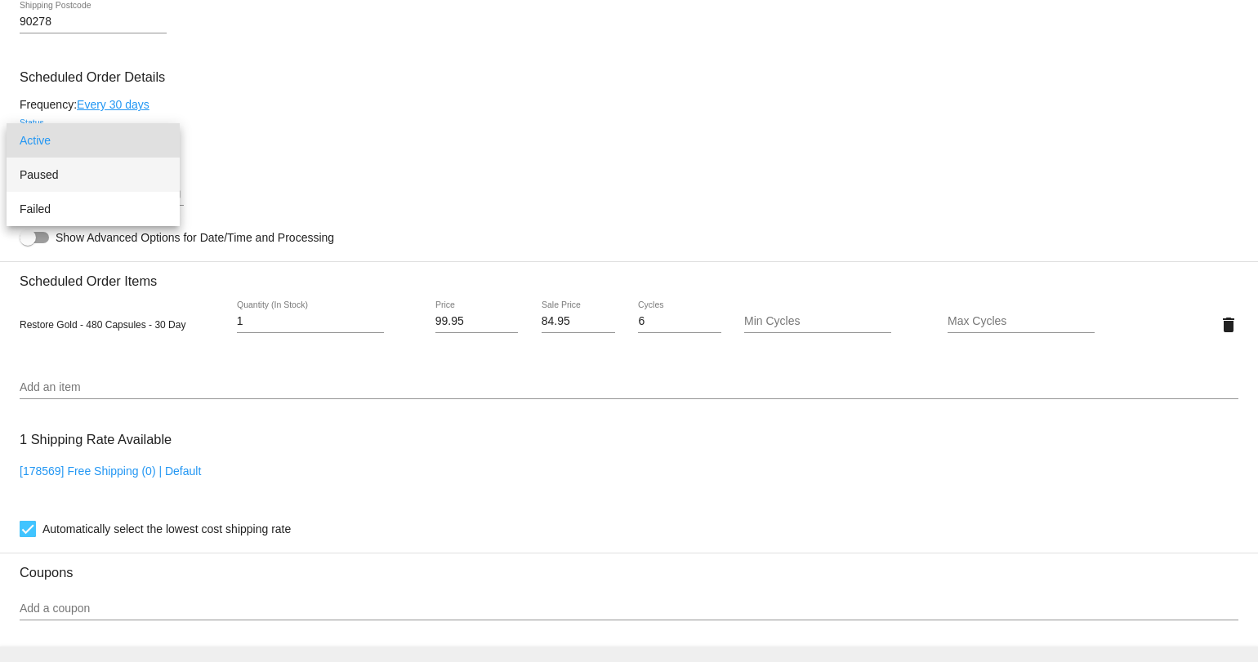
click at [118, 162] on span "Paused" at bounding box center [93, 175] width 147 height 34
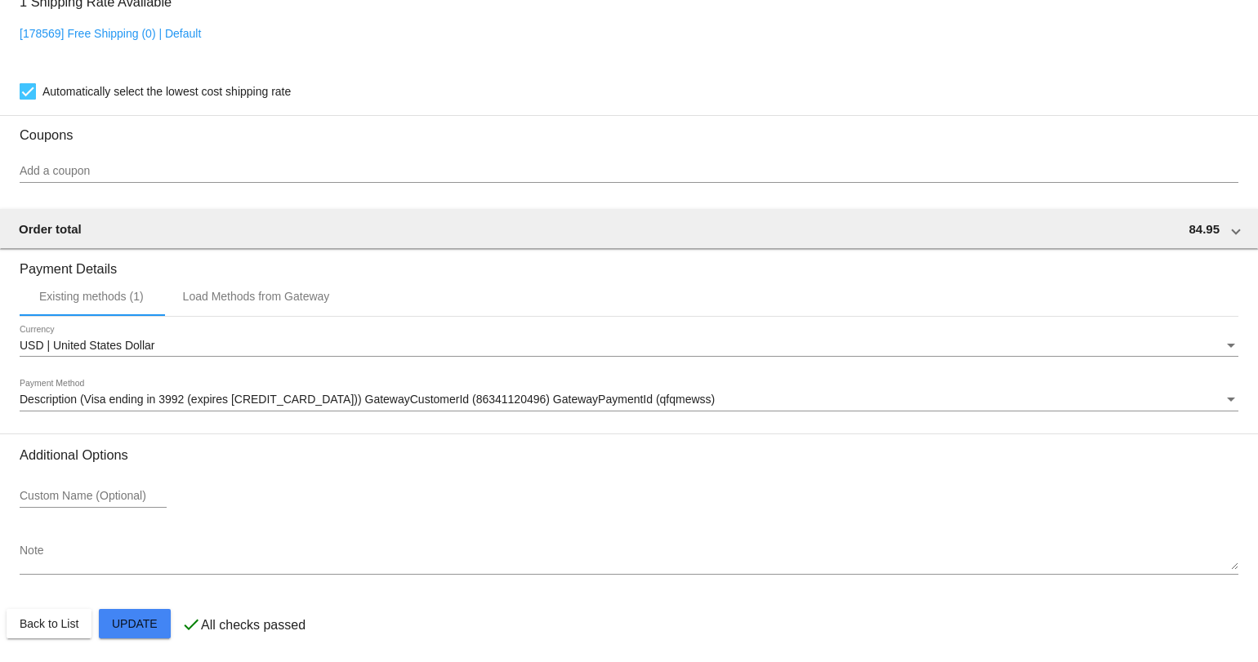
scroll to position [1318, 0]
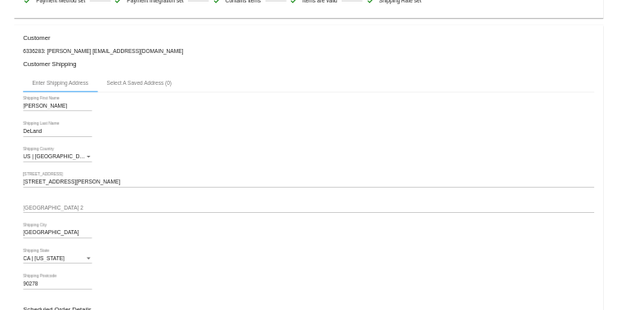
scroll to position [0, 0]
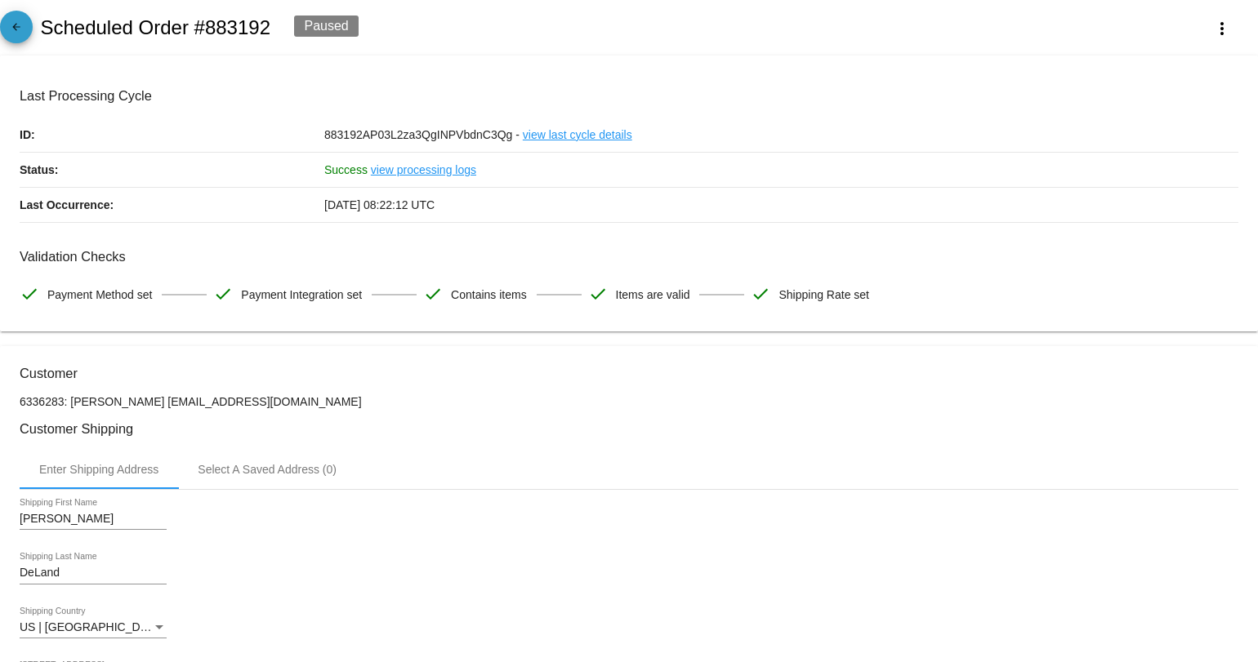
click at [10, 29] on mat-icon "arrow_back" at bounding box center [17, 31] width 20 height 20
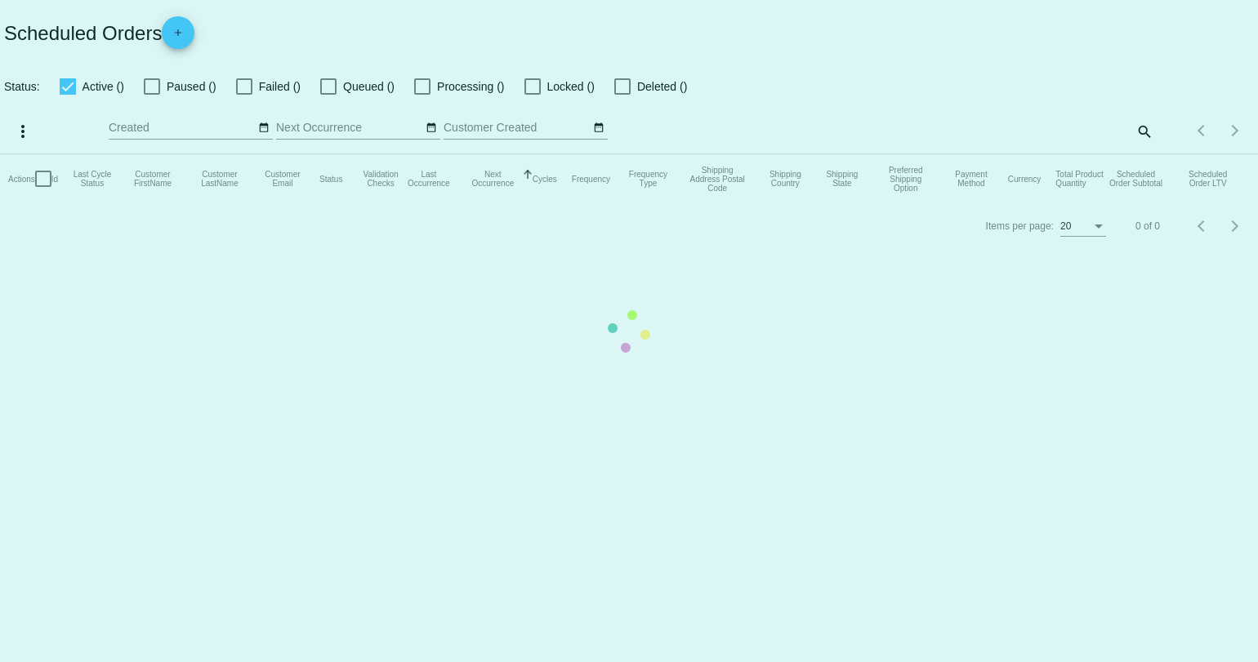
checkbox input "true"
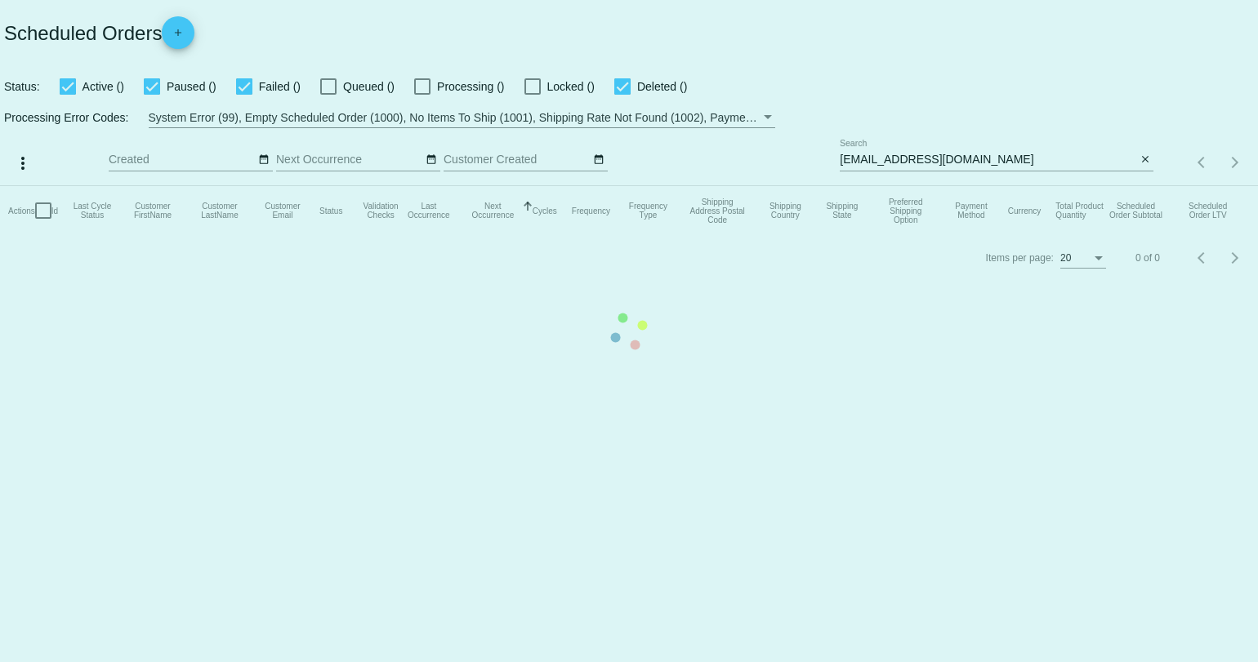
click at [895, 186] on mat-table "Actions Id Last Cycle Status Customer FirstName Customer LastName Customer Emai…" at bounding box center [629, 210] width 1258 height 49
click at [894, 186] on mat-table "Actions Id Last Cycle Status Customer FirstName Customer LastName Customer Emai…" at bounding box center [629, 210] width 1258 height 49
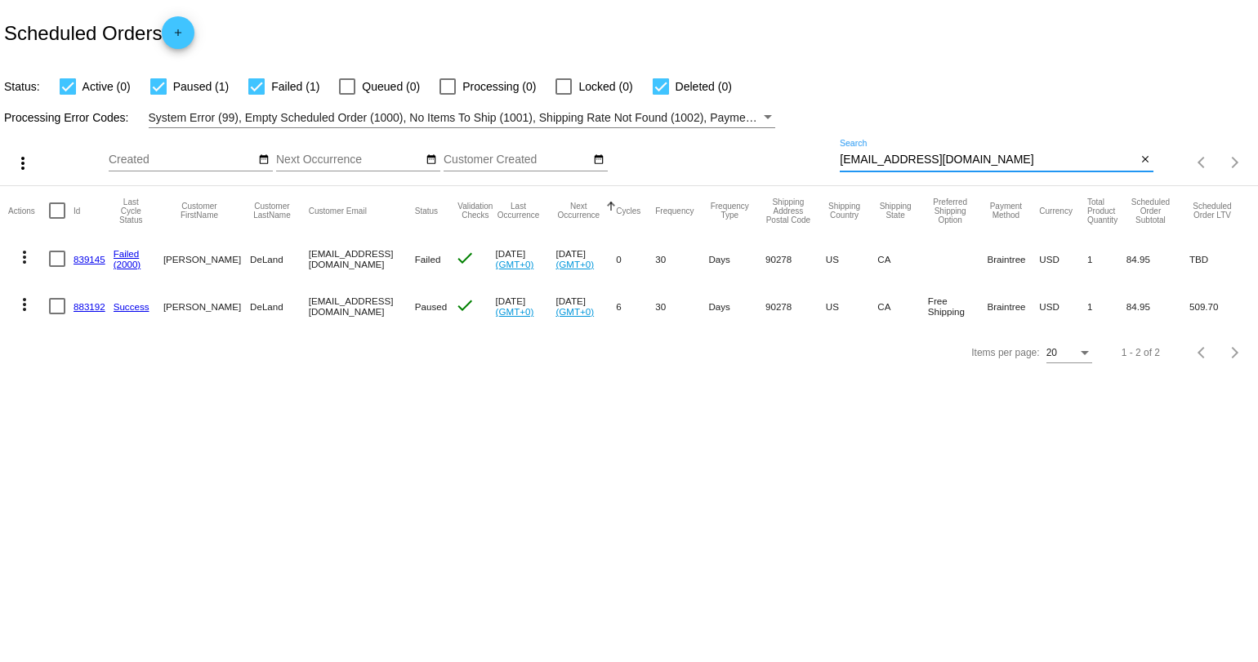
click at [882, 159] on input "[EMAIL_ADDRESS][DOMAIN_NAME]" at bounding box center [987, 160] width 296 height 13
paste input "[PERSON_NAME]"
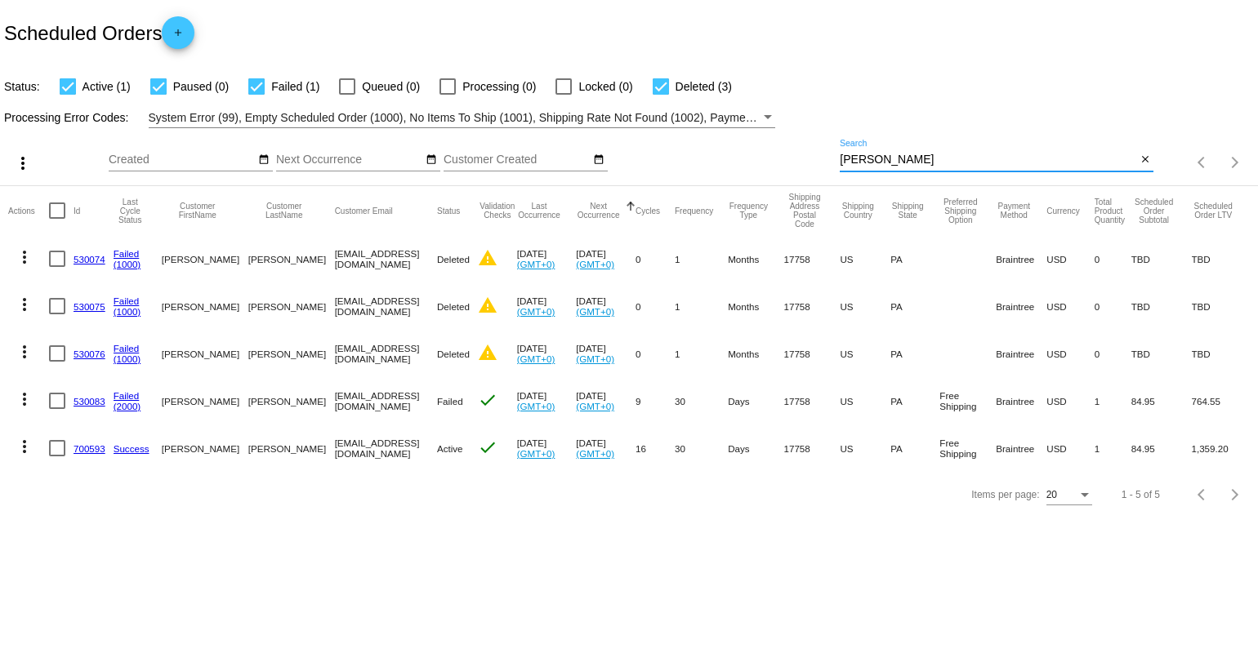
click at [28, 404] on mat-icon "more_vert" at bounding box center [25, 400] width 20 height 20
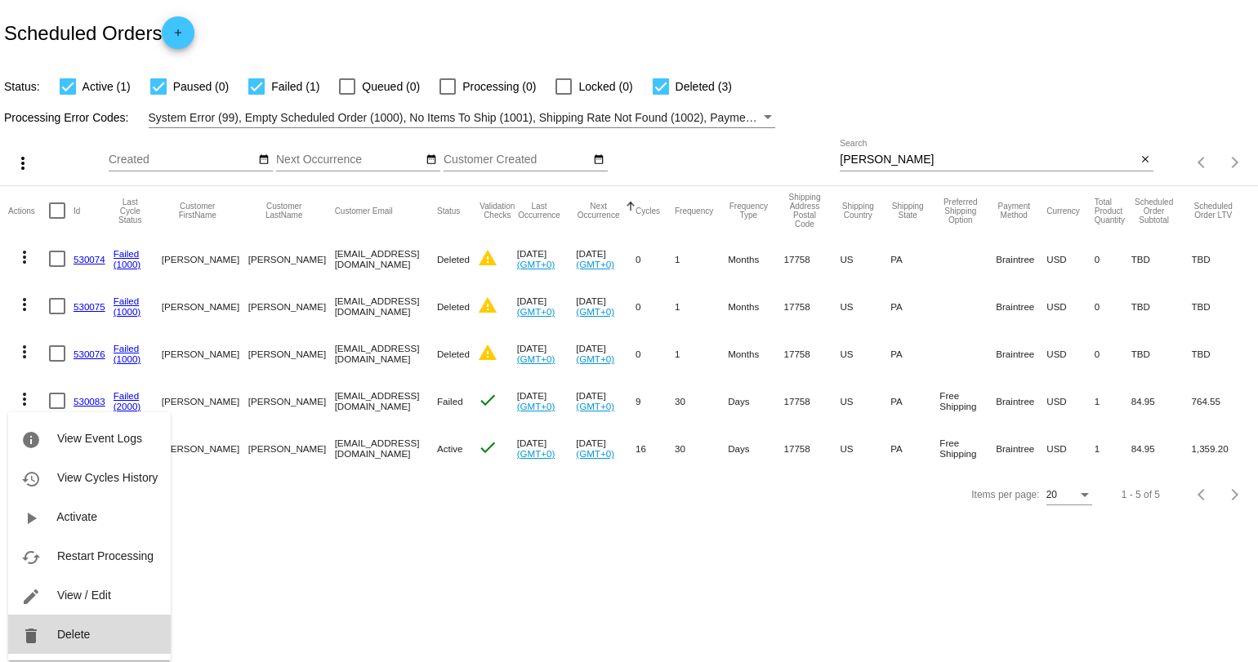
click at [79, 638] on span "Delete" at bounding box center [73, 634] width 33 height 13
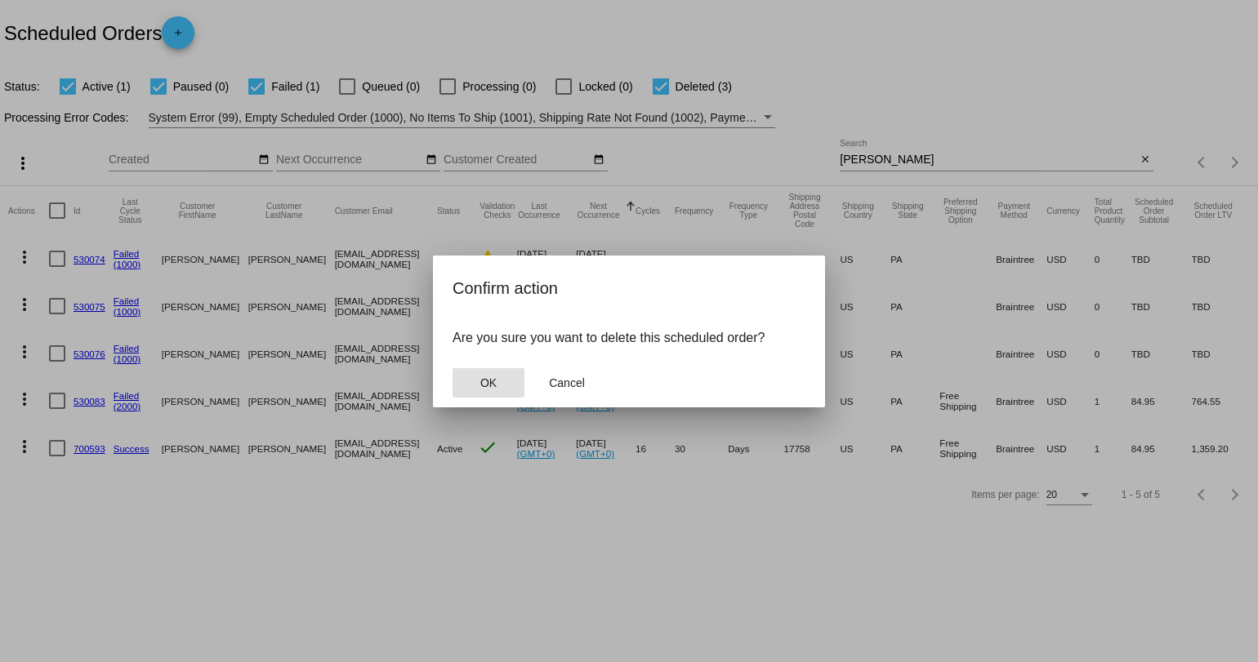
click at [486, 391] on button "OK" at bounding box center [488, 382] width 72 height 29
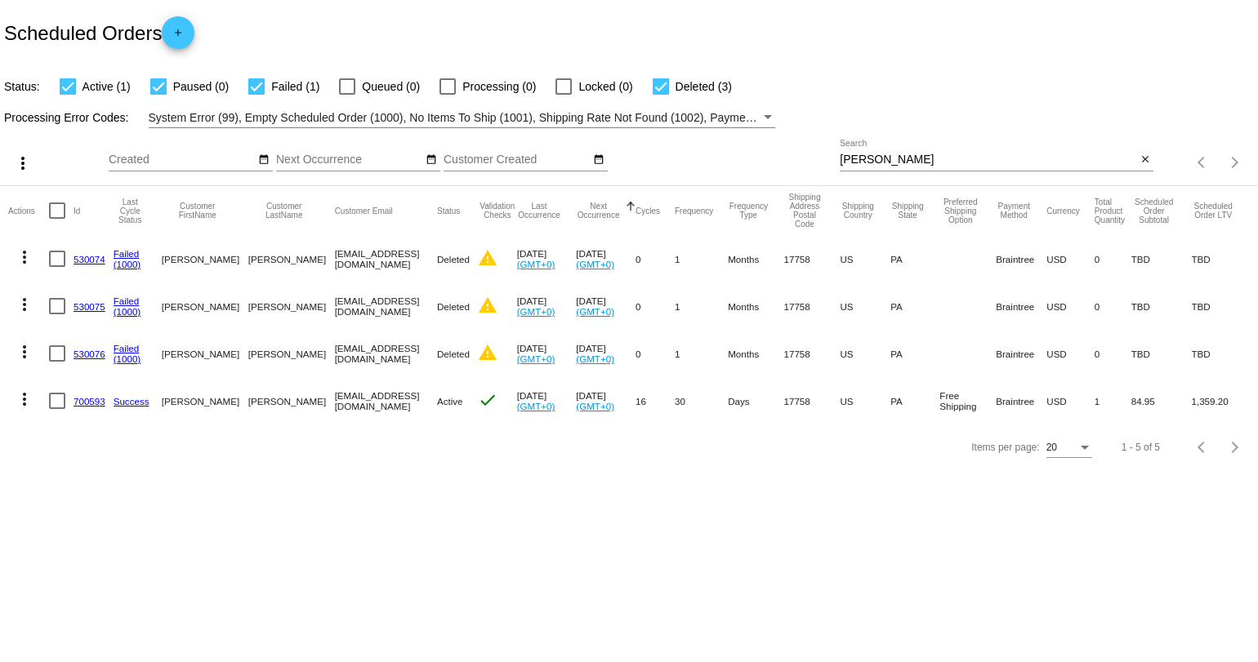
click at [248, 401] on mat-cell "[PERSON_NAME]" at bounding box center [291, 400] width 87 height 47
copy mat-cell "[PERSON_NAME]"
click at [33, 403] on mat-icon "more_vert" at bounding box center [25, 400] width 20 height 20
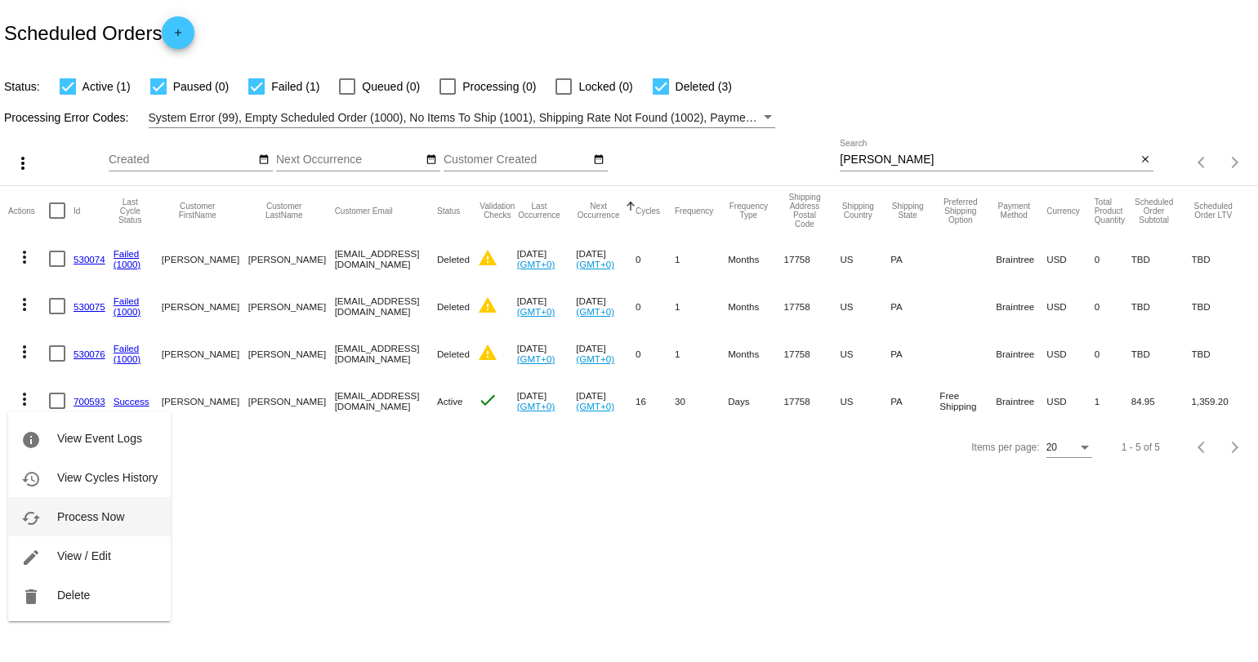
click at [90, 515] on span "Process Now" at bounding box center [90, 516] width 67 height 13
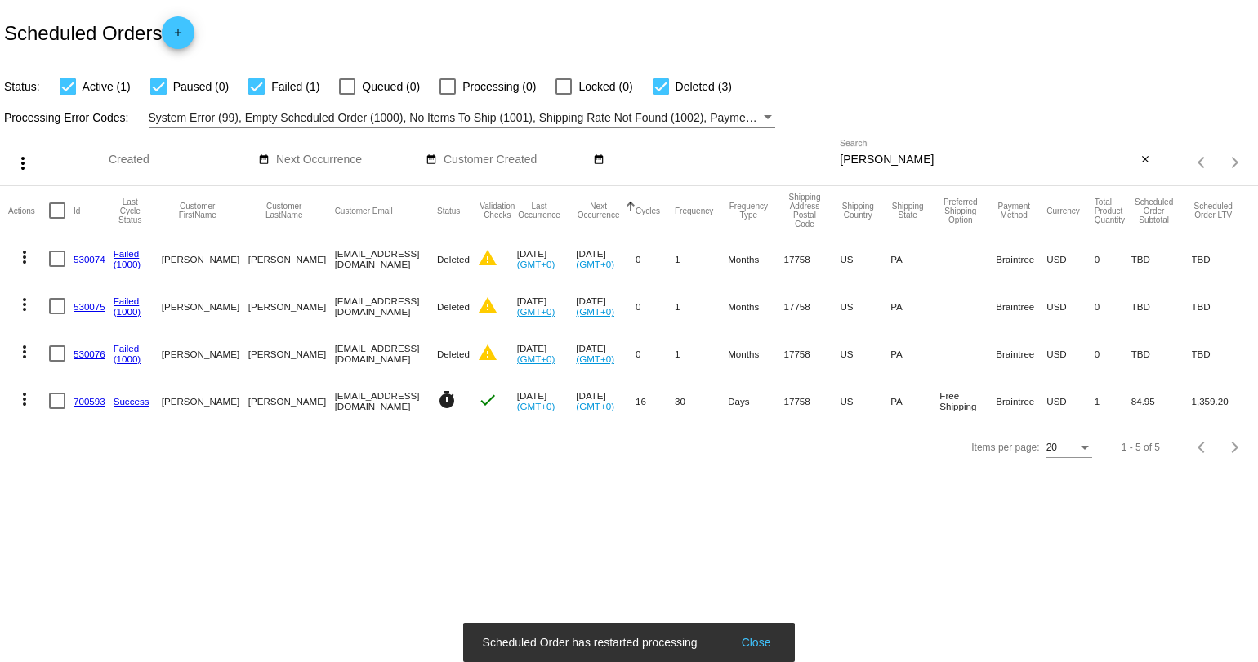
click at [881, 154] on input "[PERSON_NAME]" at bounding box center [987, 160] width 296 height 13
click at [882, 154] on input "[PERSON_NAME]" at bounding box center [987, 160] width 296 height 13
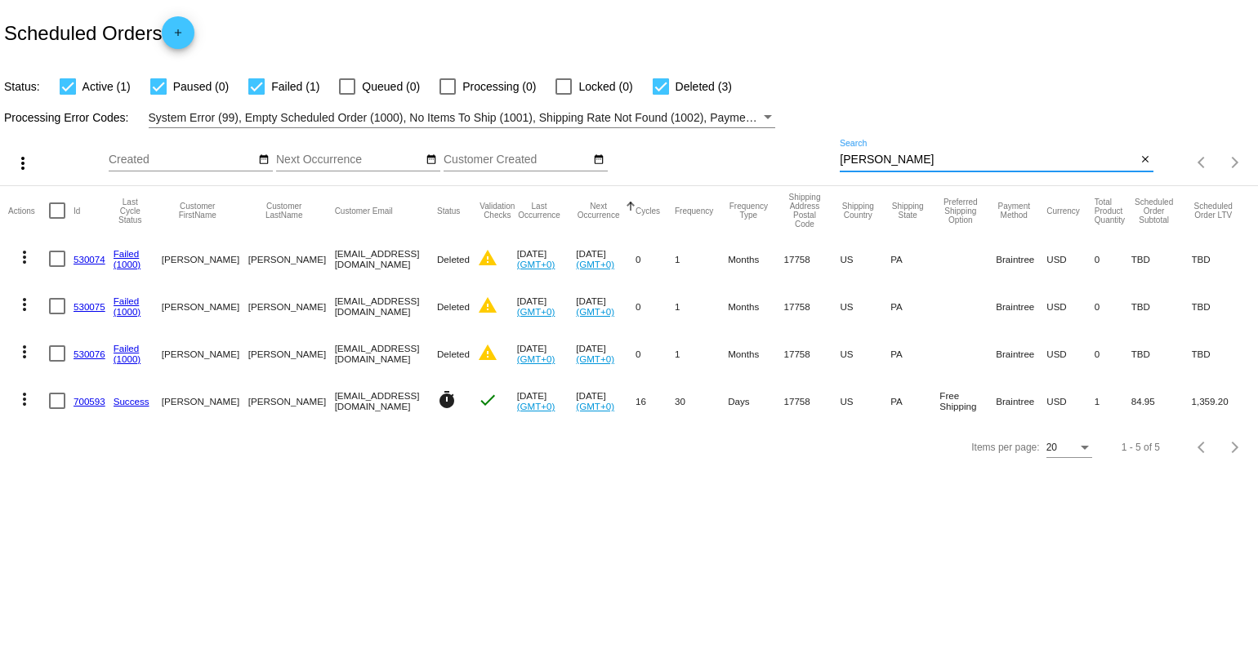
type input "[PERSON_NAME]"
